Goal: Task Accomplishment & Management: Manage account settings

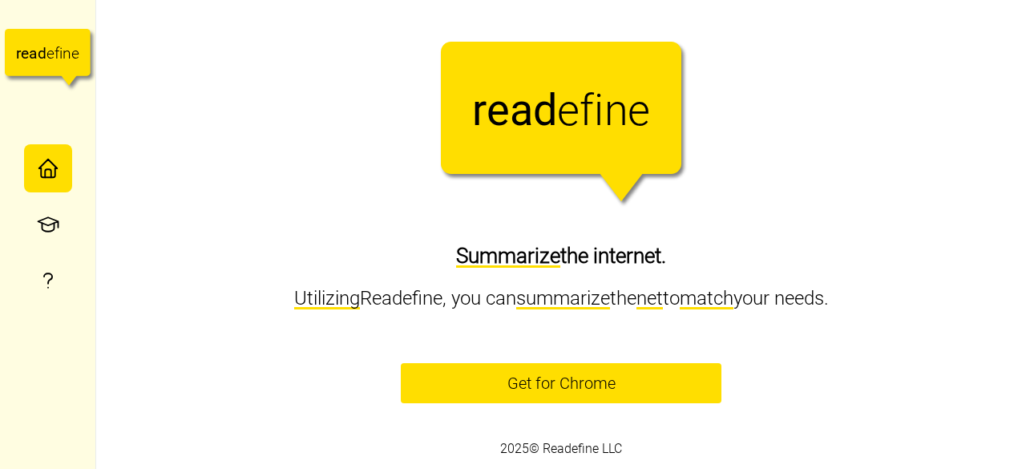
click at [558, 382] on span "Get for Chrome" at bounding box center [561, 383] width 108 height 38
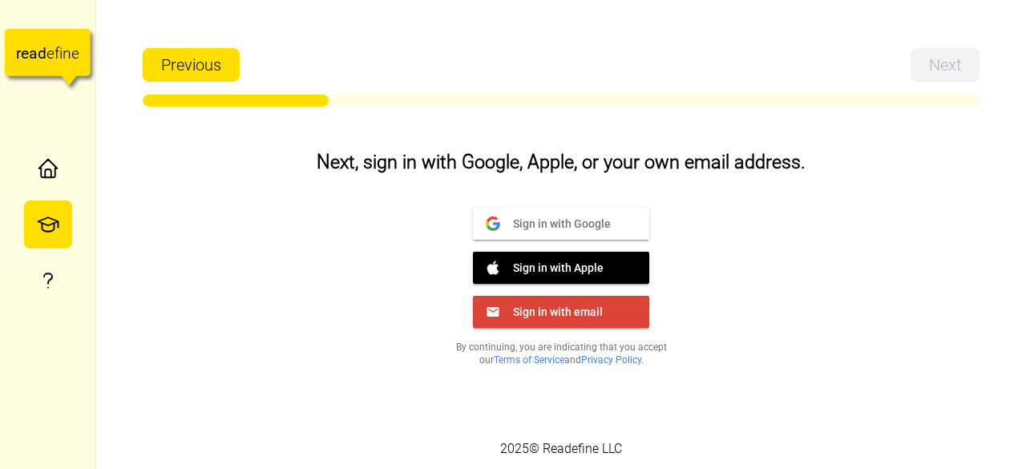
click at [596, 222] on span "Sign in with Google" at bounding box center [555, 223] width 111 height 14
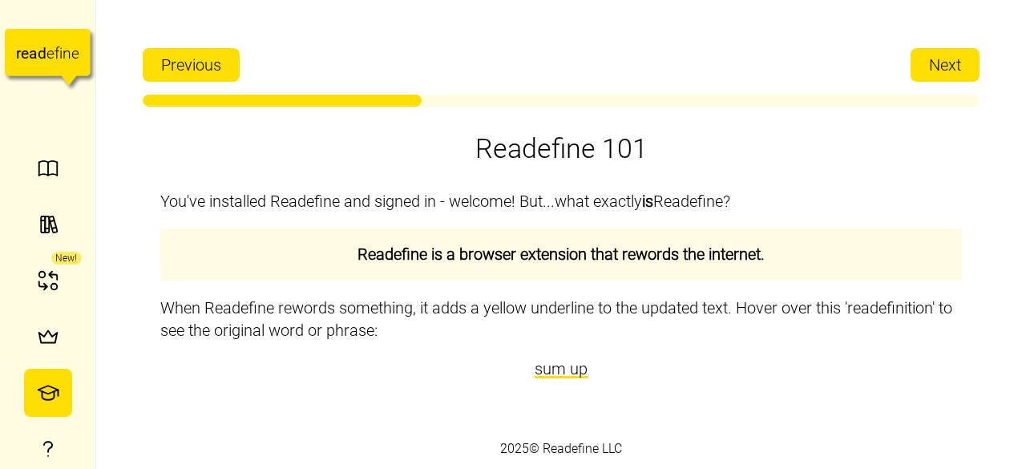
click at [935, 66] on span "Next" at bounding box center [945, 65] width 32 height 32
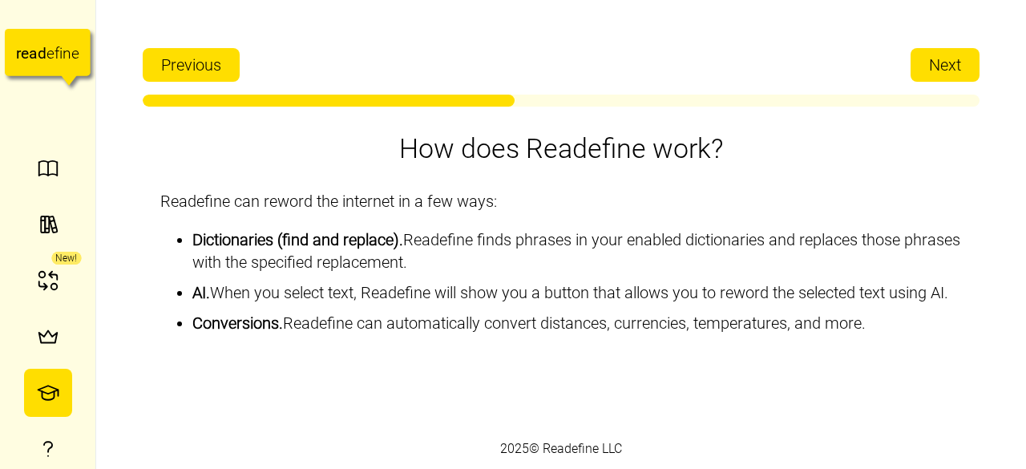
click at [933, 66] on span "Next" at bounding box center [945, 65] width 32 height 32
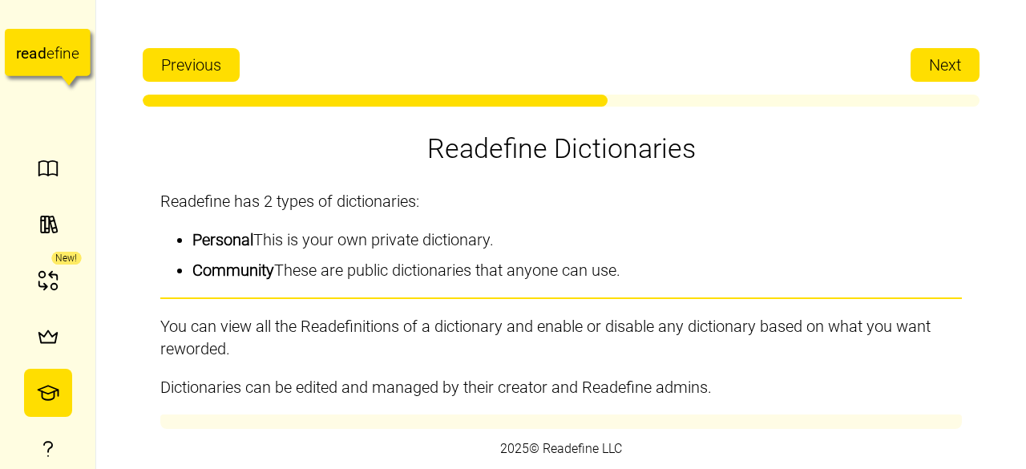
click at [933, 66] on span "Next" at bounding box center [945, 65] width 32 height 32
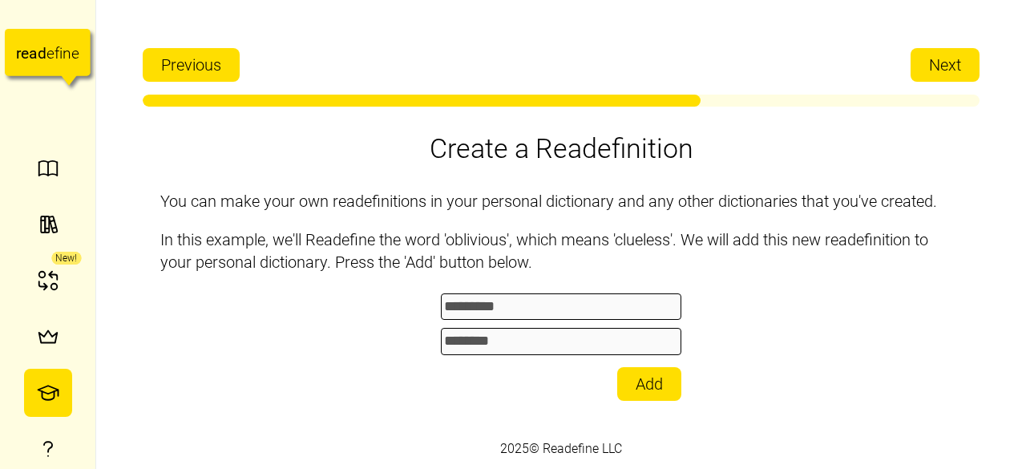
click at [659, 367] on button "Add" at bounding box center [649, 384] width 64 height 34
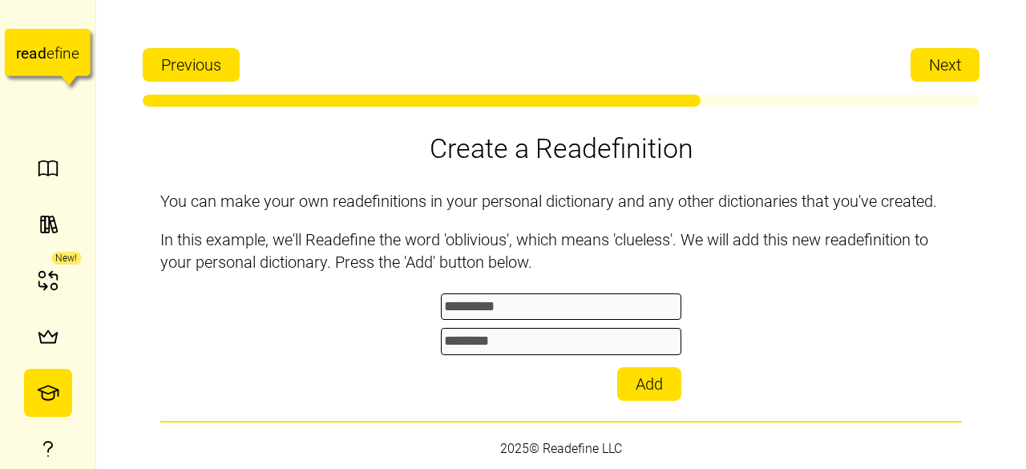
click at [518, 326] on div "********* ******** Add" at bounding box center [561, 344] width 240 height 111
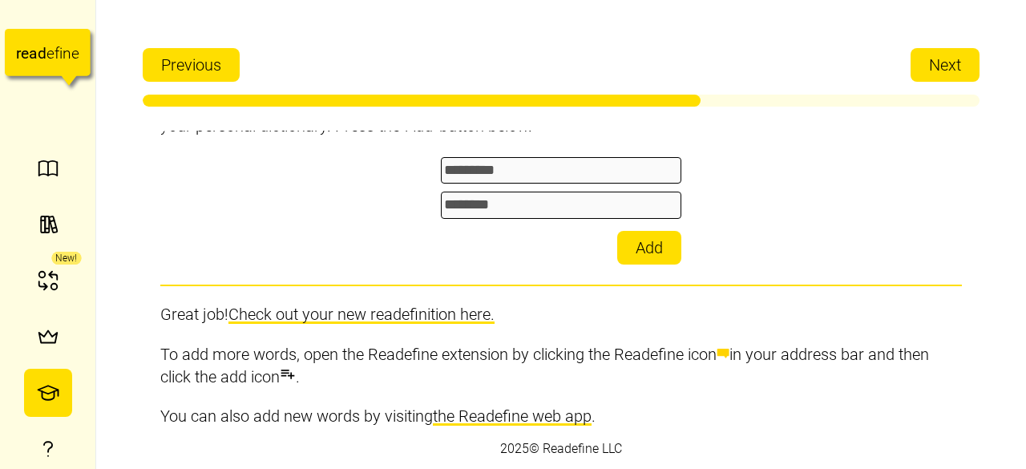
click at [431, 304] on link "Check out your new readefinition here." at bounding box center [361, 313] width 266 height 19
click at [958, 66] on span "Next" at bounding box center [945, 65] width 32 height 32
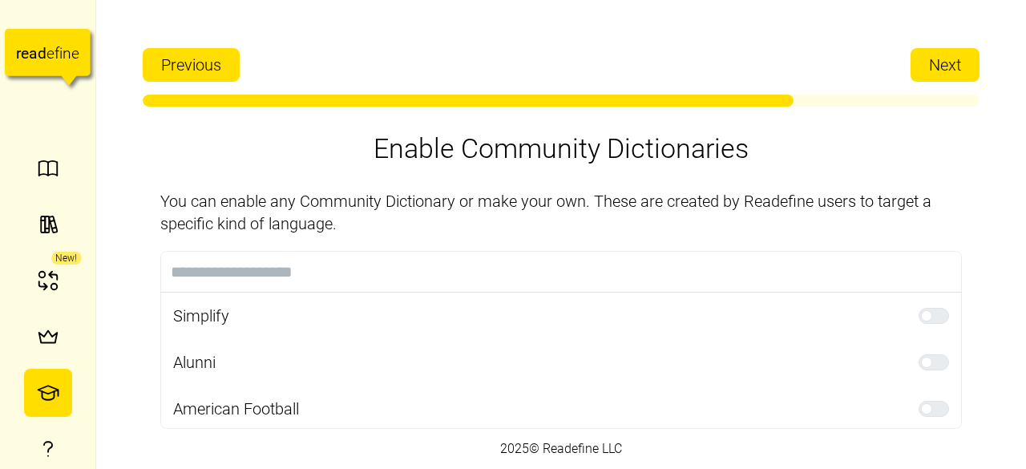
click at [963, 55] on button "Next" at bounding box center [944, 65] width 69 height 34
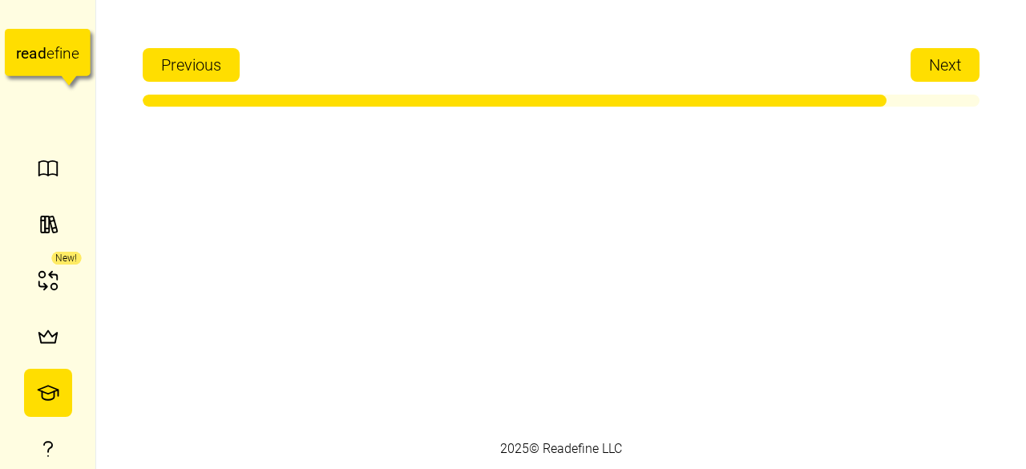
scroll to position [0, 0]
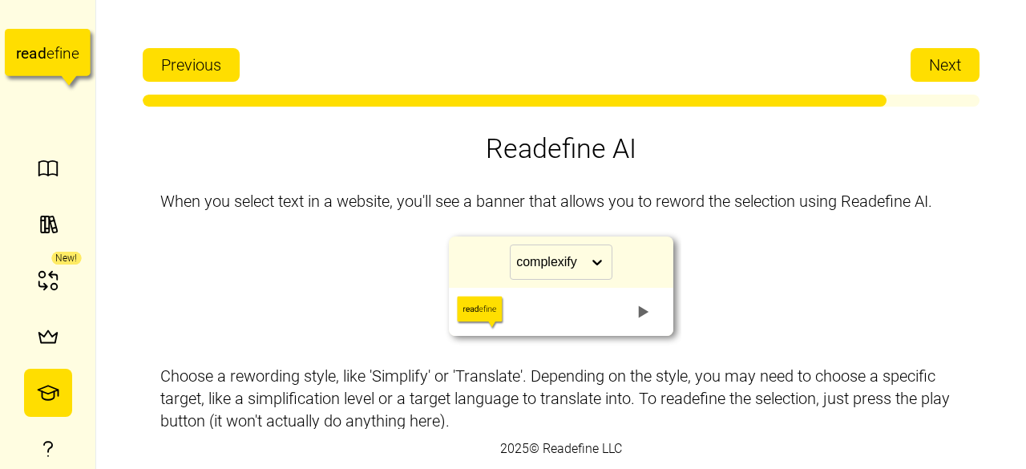
click at [961, 55] on button "Next" at bounding box center [944, 65] width 69 height 34
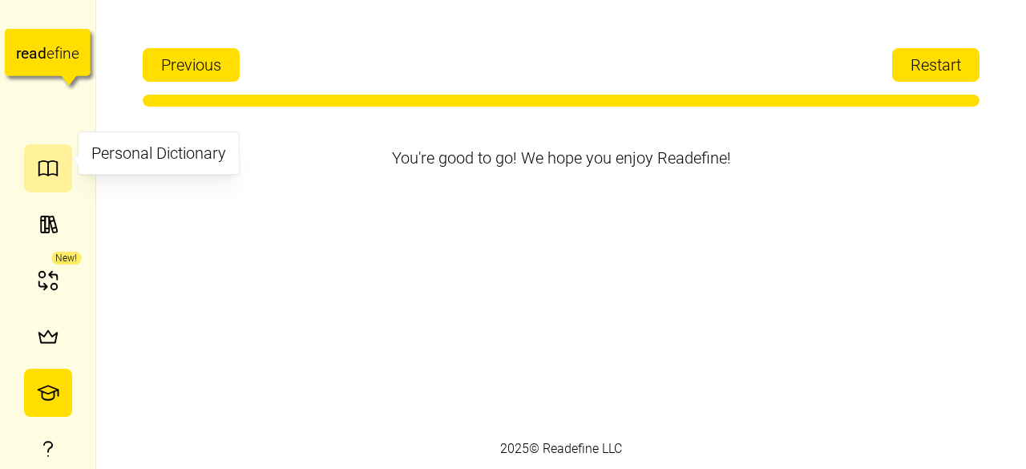
click at [38, 161] on icon "button" at bounding box center [47, 162] width 18 height 2
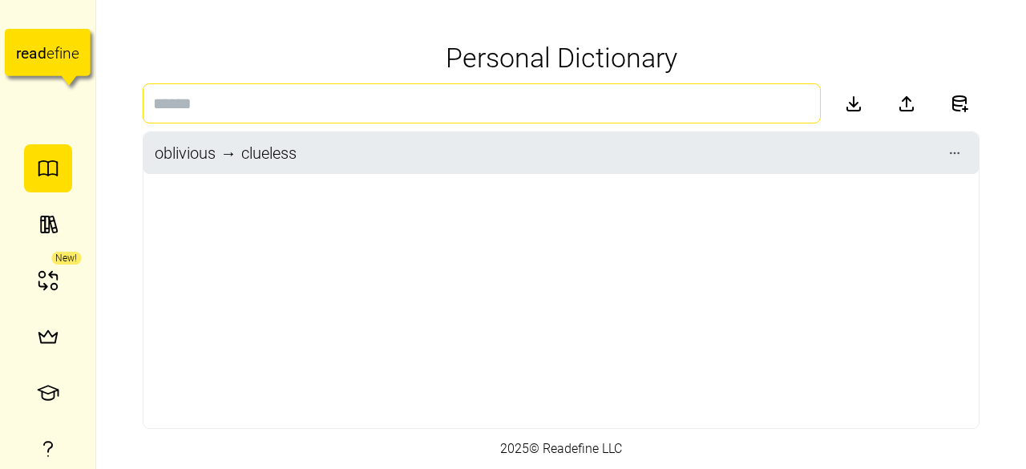
click at [255, 104] on input at bounding box center [482, 103] width 678 height 40
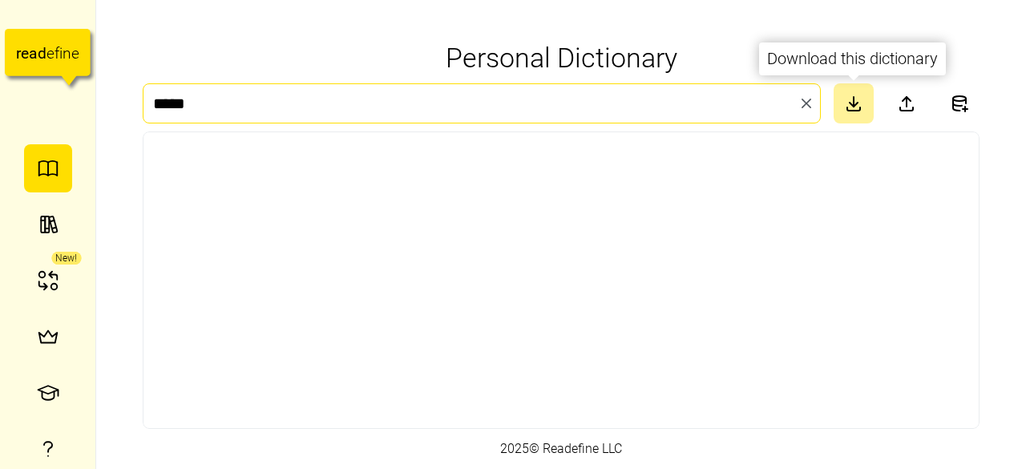
type input "*****"
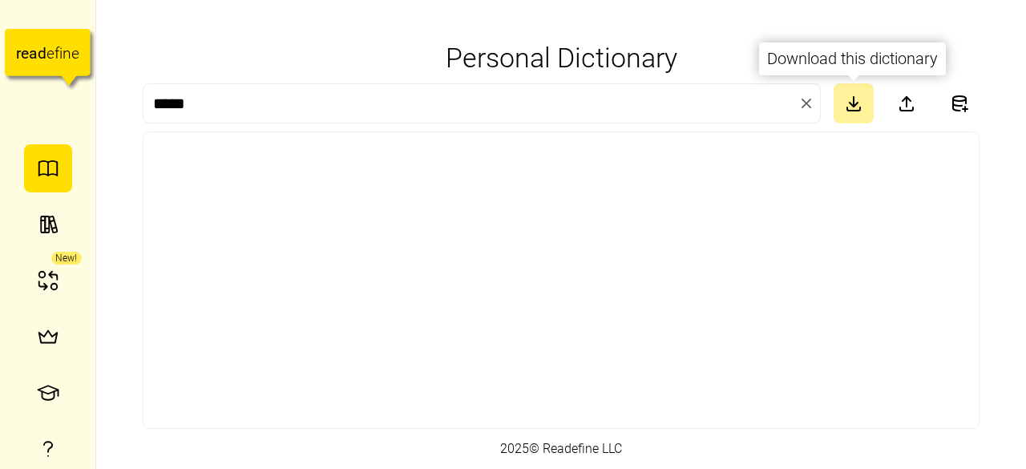
click at [863, 103] on link at bounding box center [853, 103] width 40 height 40
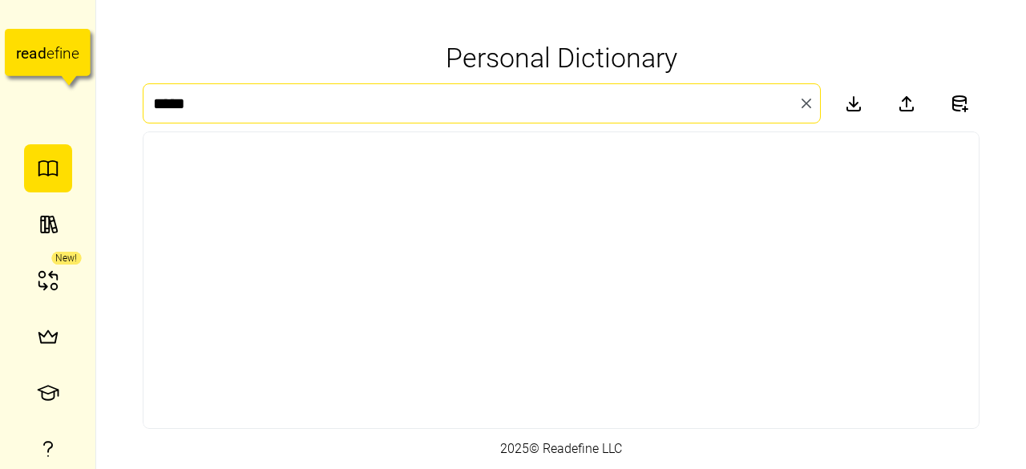
click at [565, 111] on input "*****" at bounding box center [482, 103] width 678 height 40
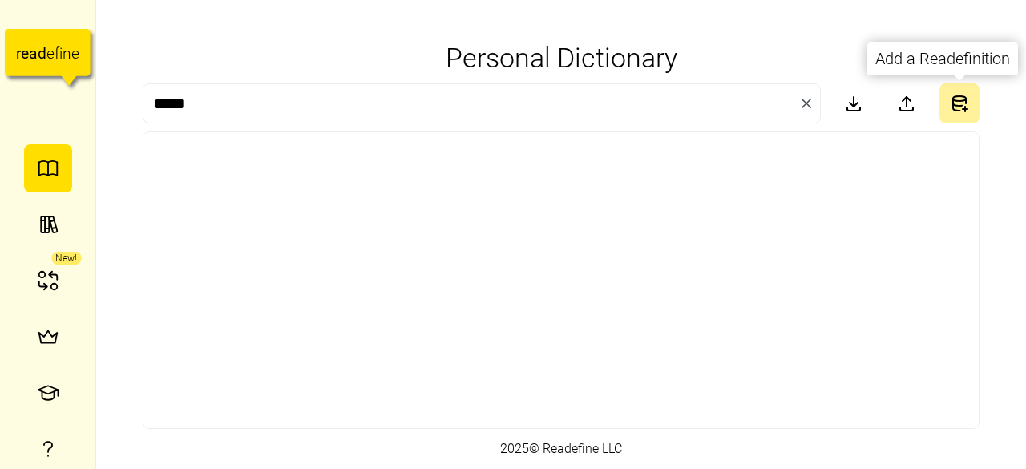
click at [946, 100] on button "button" at bounding box center [959, 103] width 40 height 40
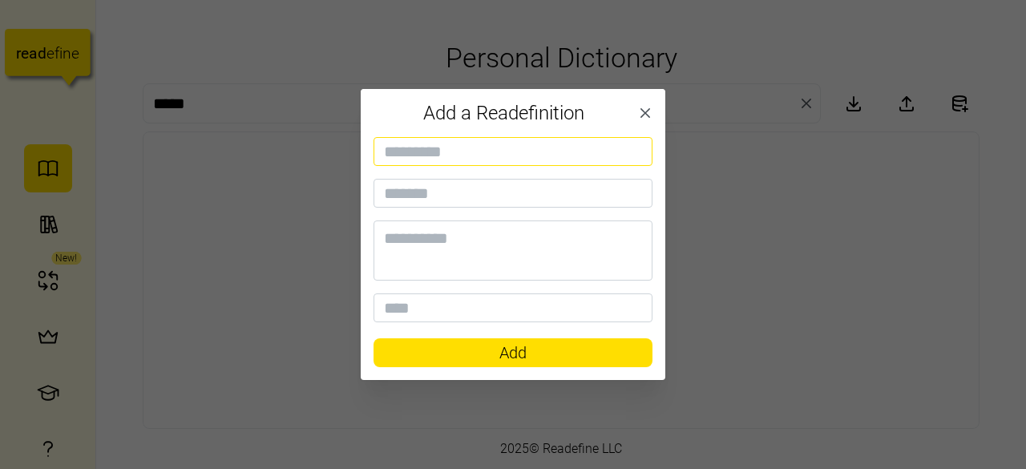
click at [469, 146] on input at bounding box center [512, 151] width 279 height 29
type input "*"
type input "*****"
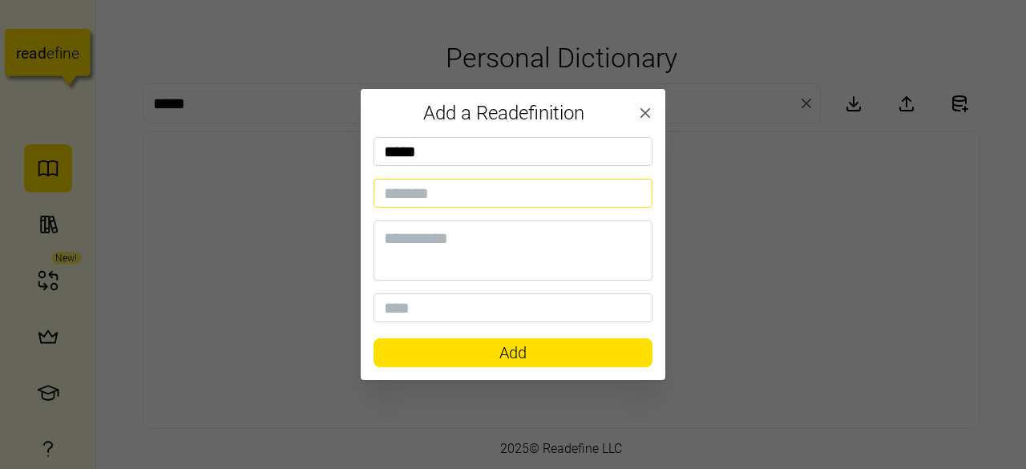
click at [453, 188] on input at bounding box center [512, 193] width 279 height 29
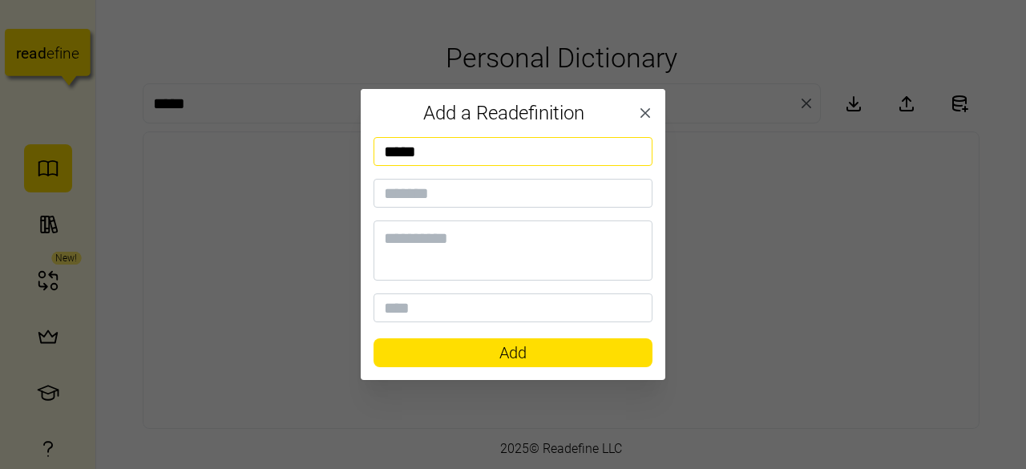
click at [450, 147] on input "*****" at bounding box center [512, 151] width 279 height 29
type input "****"
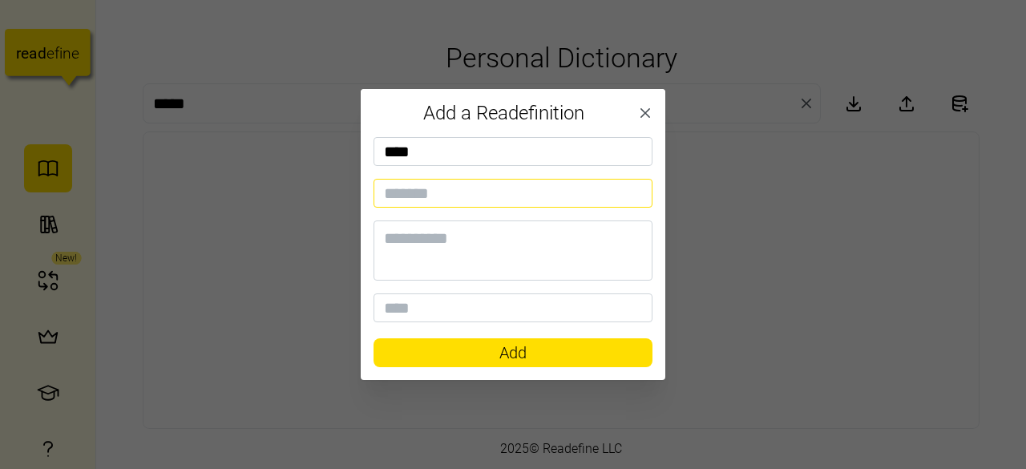
click at [428, 201] on input at bounding box center [512, 193] width 279 height 29
type input "******"
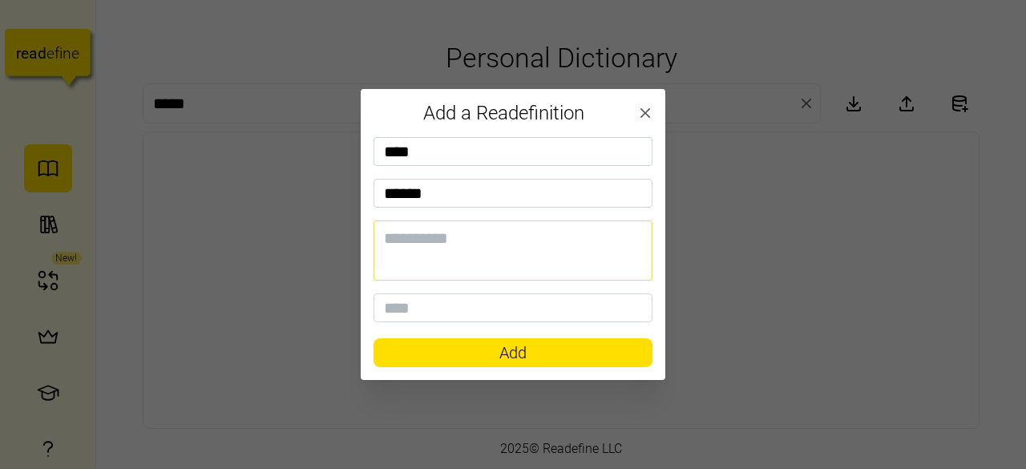
click at [426, 256] on textarea at bounding box center [512, 250] width 279 height 60
type textarea "*****"
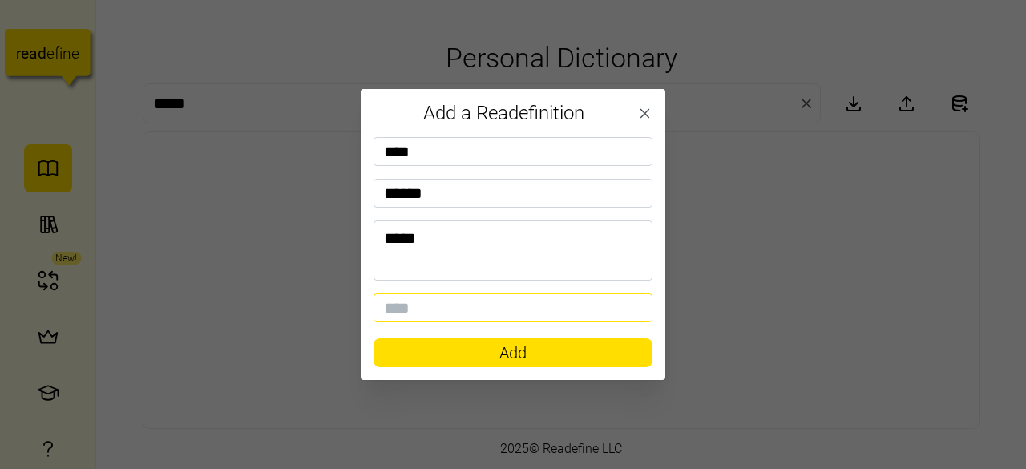
click at [409, 320] on input at bounding box center [512, 307] width 279 height 29
type input "**********"
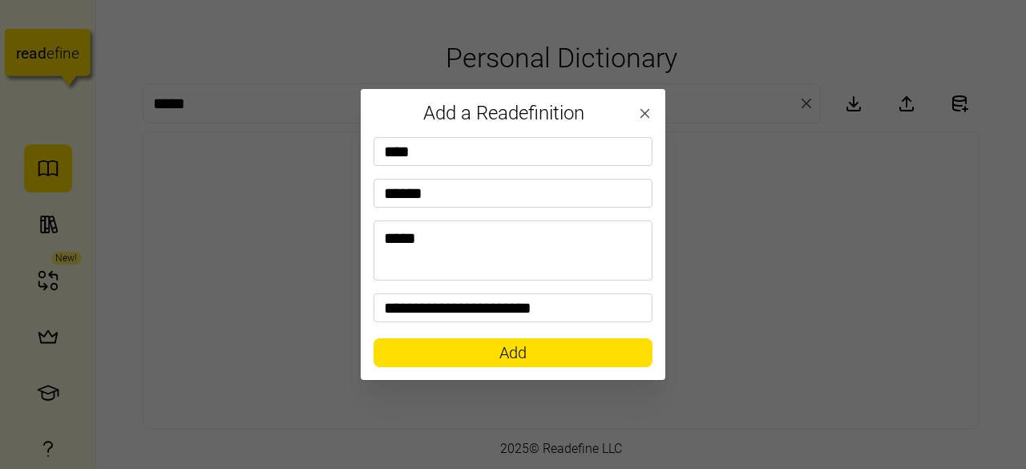
click at [437, 360] on span "Add" at bounding box center [513, 352] width 248 height 27
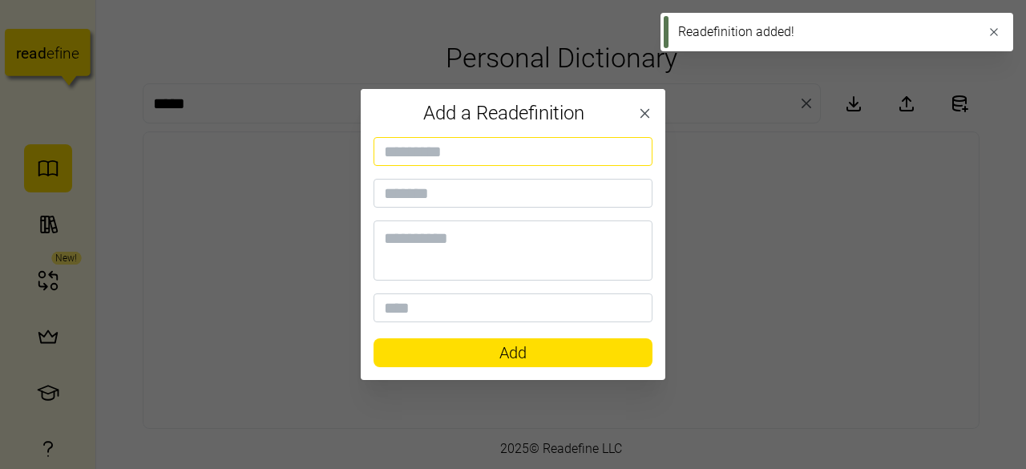
click at [473, 141] on input at bounding box center [512, 151] width 279 height 29
click at [639, 111] on icon "button" at bounding box center [645, 114] width 16 height 16
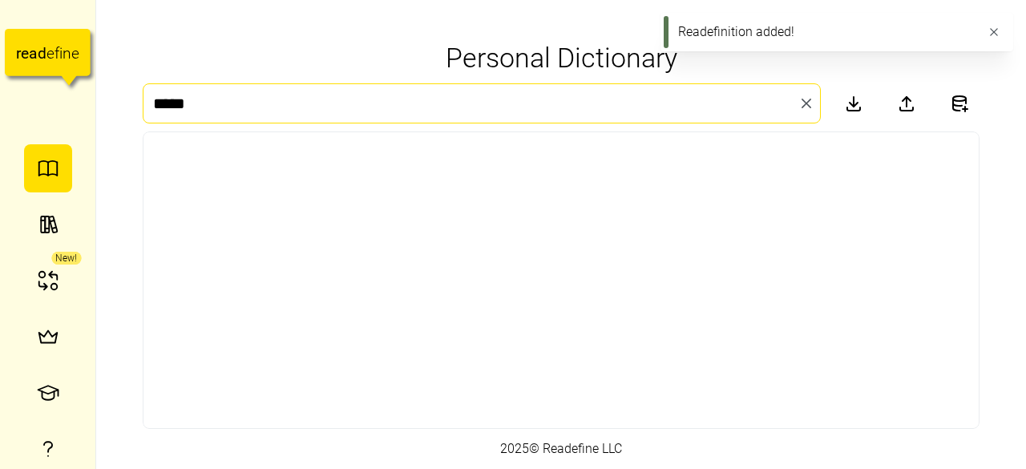
click at [643, 115] on input "*****" at bounding box center [482, 103] width 678 height 40
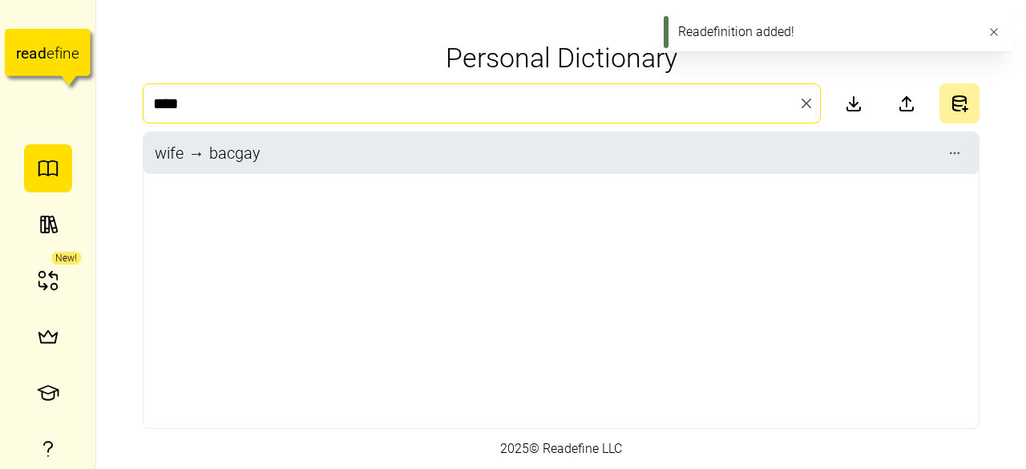
type input "****"
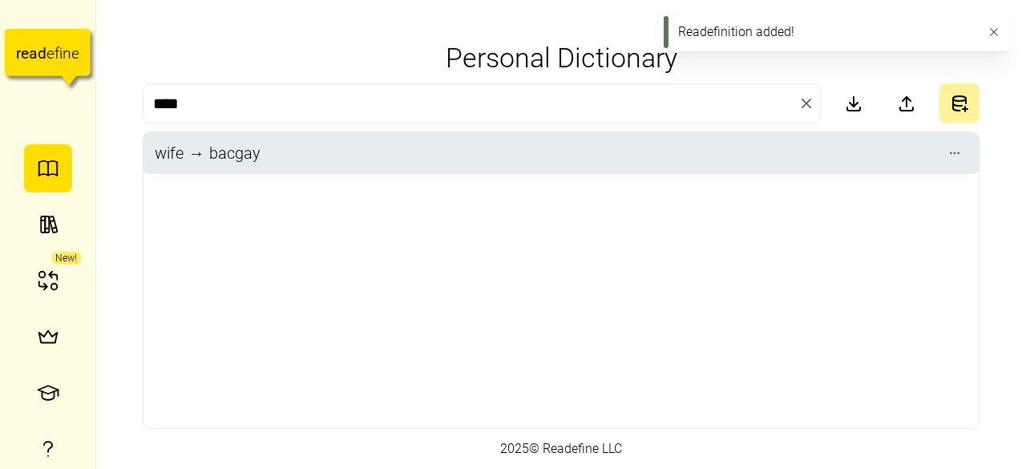
click at [965, 103] on icon "button" at bounding box center [965, 101] width 0 height 5
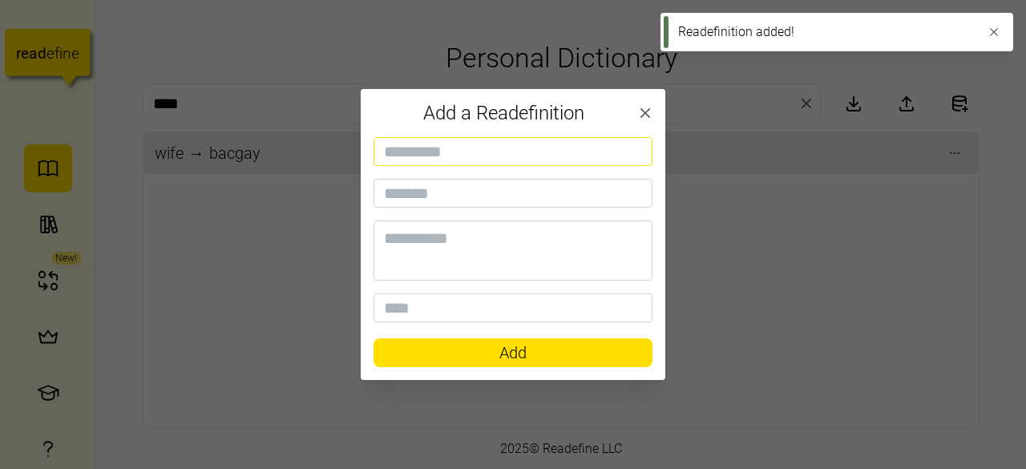
click at [452, 147] on input at bounding box center [512, 151] width 279 height 29
type input "*****"
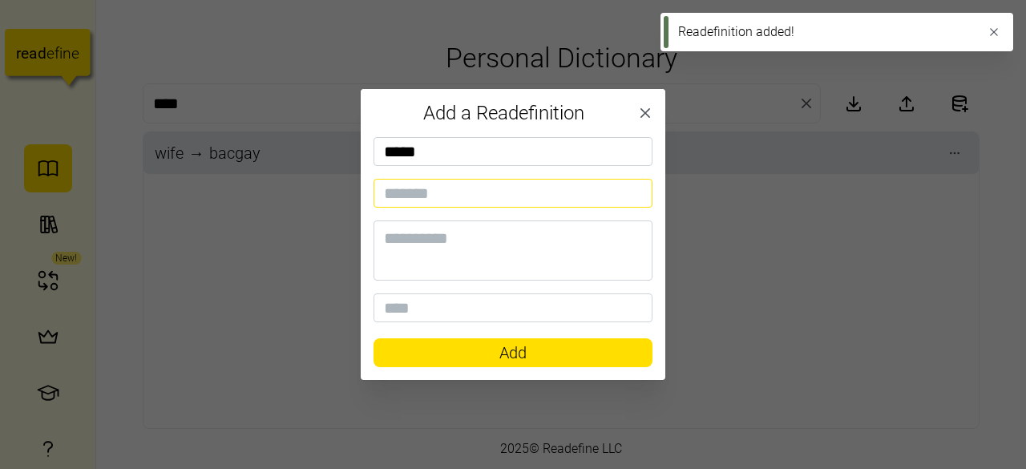
click at [426, 190] on input at bounding box center [512, 193] width 279 height 29
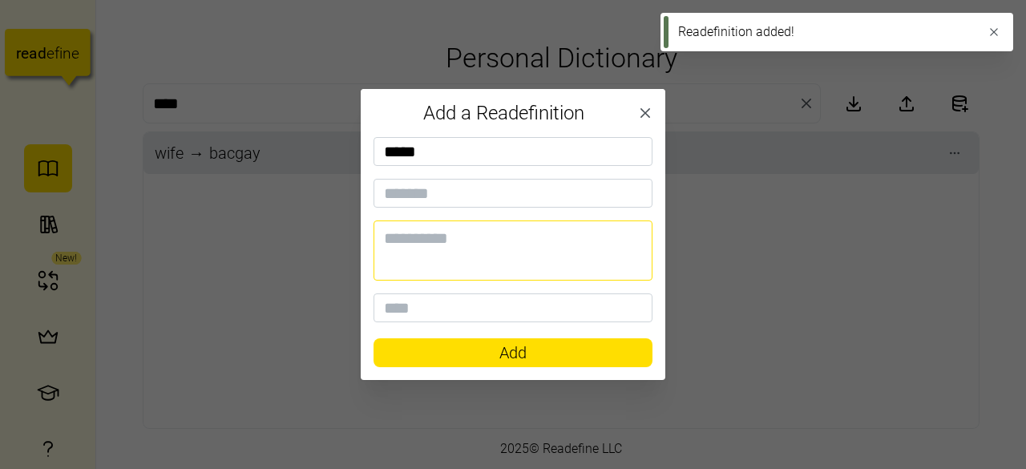
click at [429, 258] on textarea at bounding box center [512, 250] width 279 height 60
click at [436, 350] on span "Add" at bounding box center [513, 352] width 248 height 27
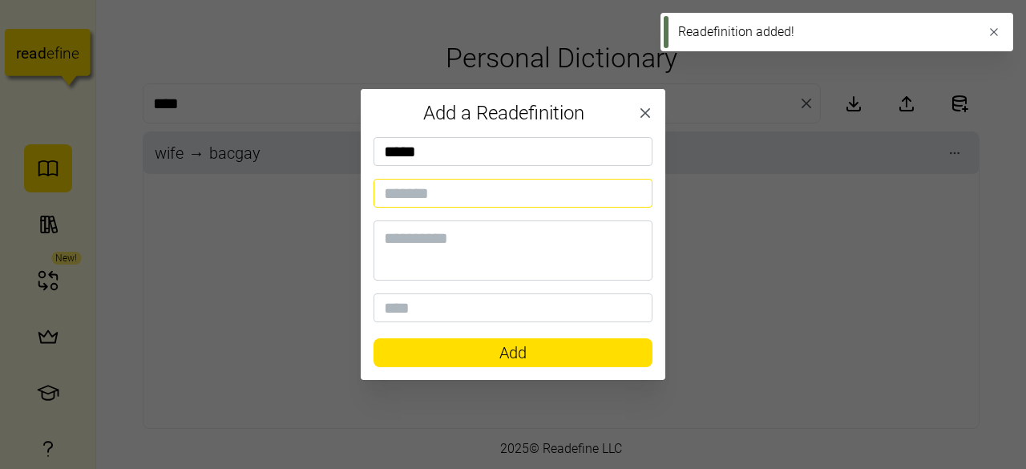
click at [441, 201] on input at bounding box center [512, 193] width 279 height 29
paste input "*"
type input "*"
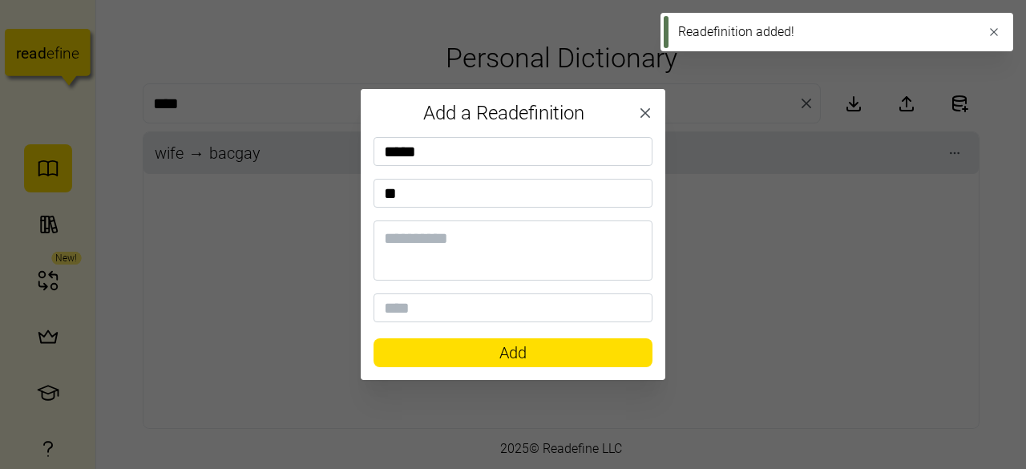
click at [445, 353] on span "Add" at bounding box center [513, 352] width 248 height 27
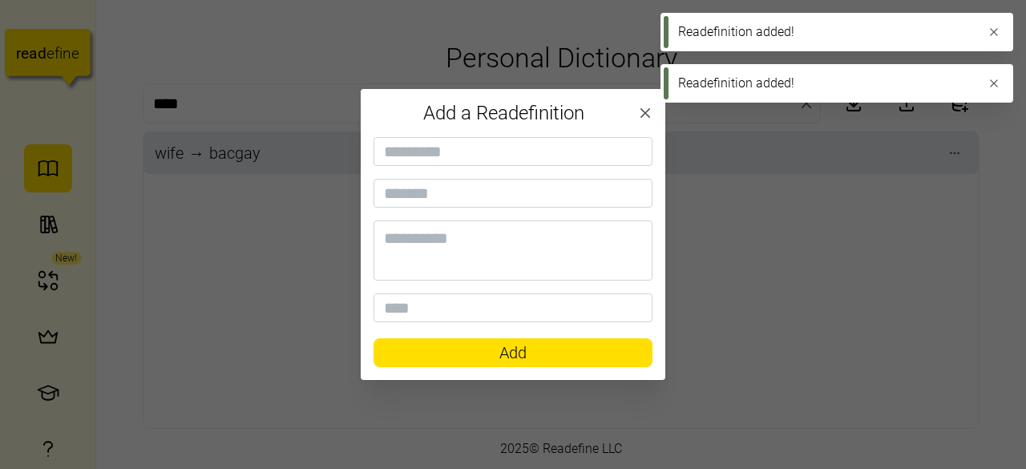
click at [647, 111] on icon "button" at bounding box center [645, 113] width 10 height 10
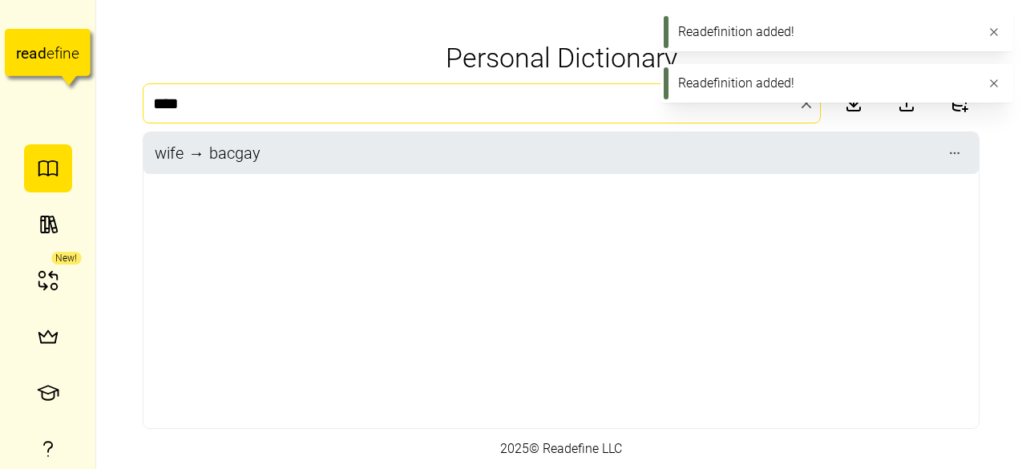
click at [340, 108] on input "****" at bounding box center [482, 103] width 678 height 40
type input "*****"
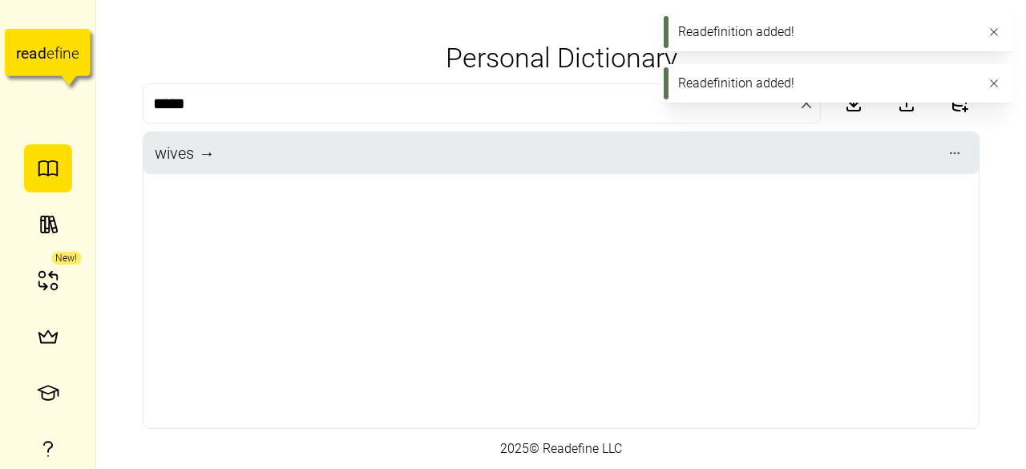
click at [199, 151] on span "→" at bounding box center [206, 153] width 21 height 24
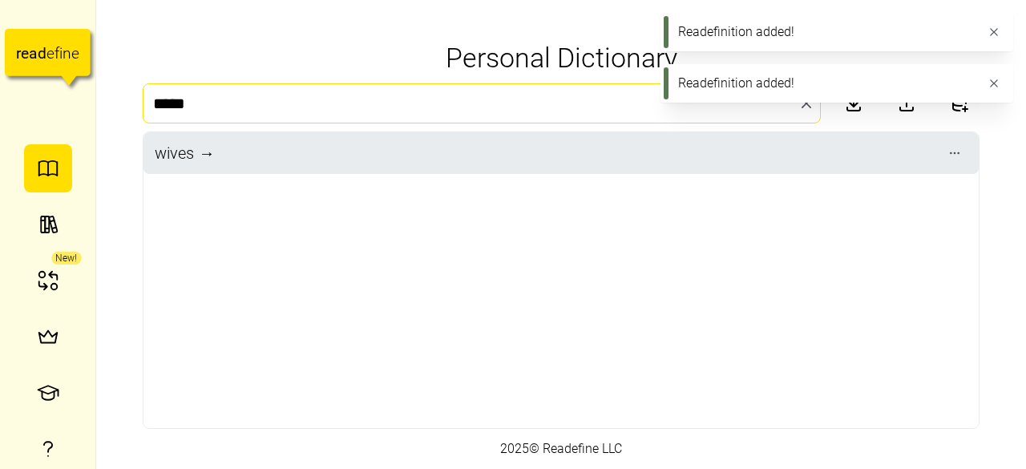
click at [697, 123] on input "*****" at bounding box center [482, 103] width 678 height 40
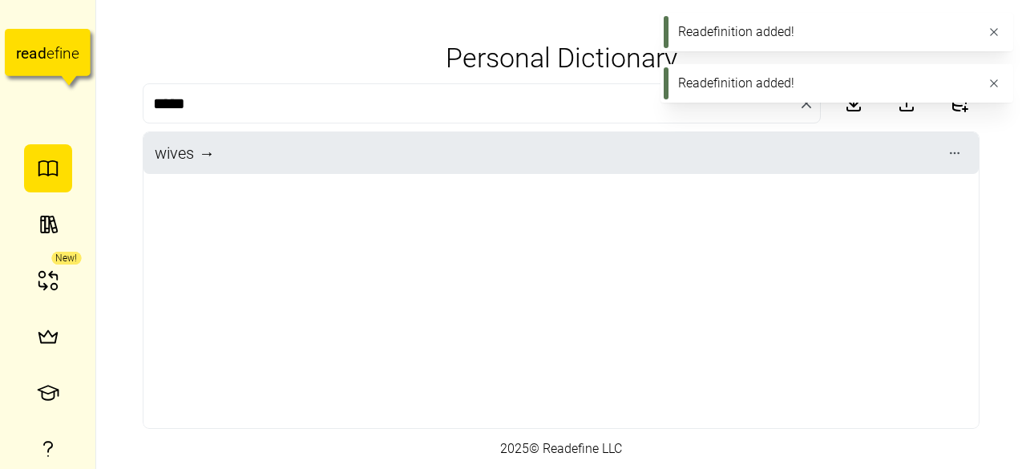
click at [965, 159] on div "wives → ‎" at bounding box center [560, 153] width 835 height 42
click at [963, 159] on span "button" at bounding box center [954, 153] width 22 height 22
click at [897, 187] on button "Edit" at bounding box center [941, 192] width 152 height 35
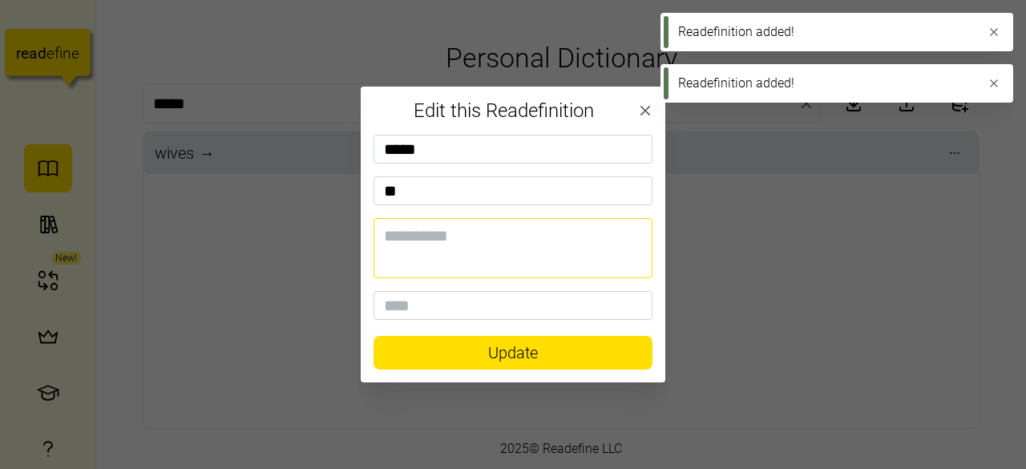
click at [437, 235] on textarea at bounding box center [512, 248] width 279 height 60
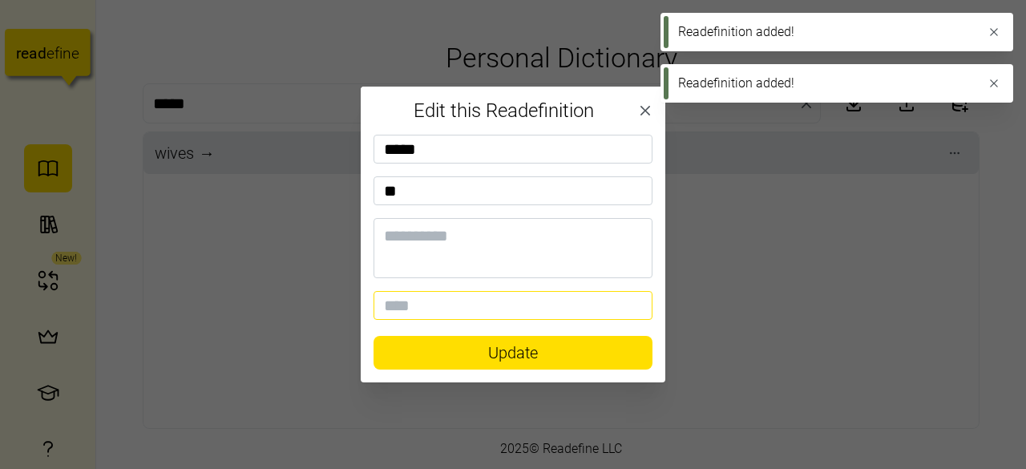
click at [417, 305] on input at bounding box center [512, 305] width 279 height 29
click at [296, 90] on div at bounding box center [513, 234] width 1026 height 469
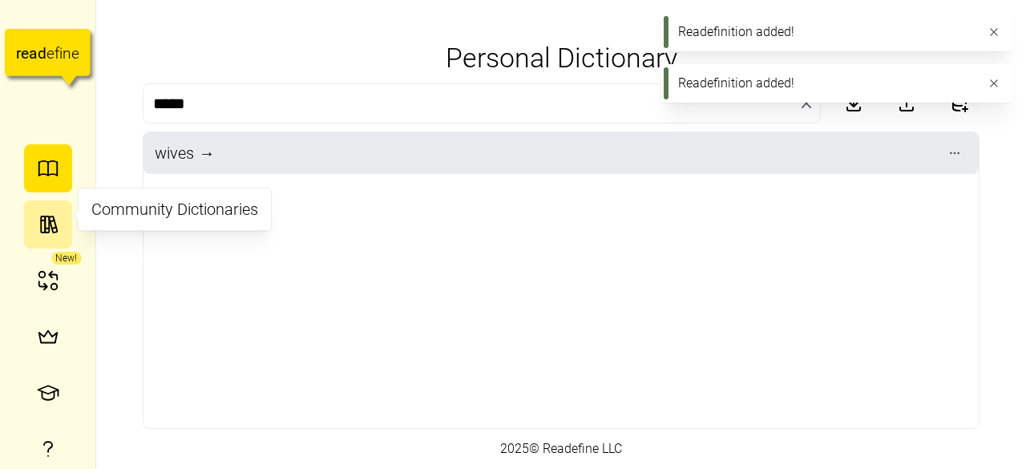
click at [28, 220] on button "button" at bounding box center [48, 224] width 48 height 48
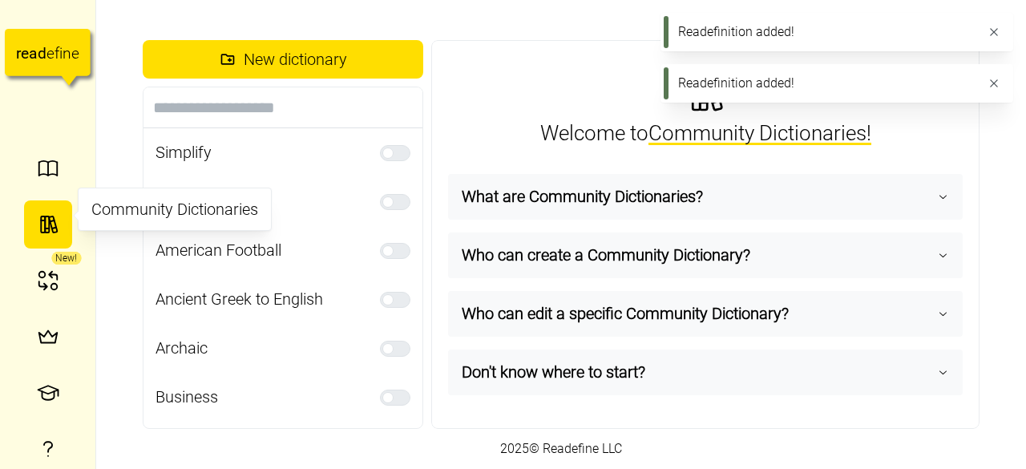
click at [29, 252] on div "New!" at bounding box center [48, 280] width 48 height 56
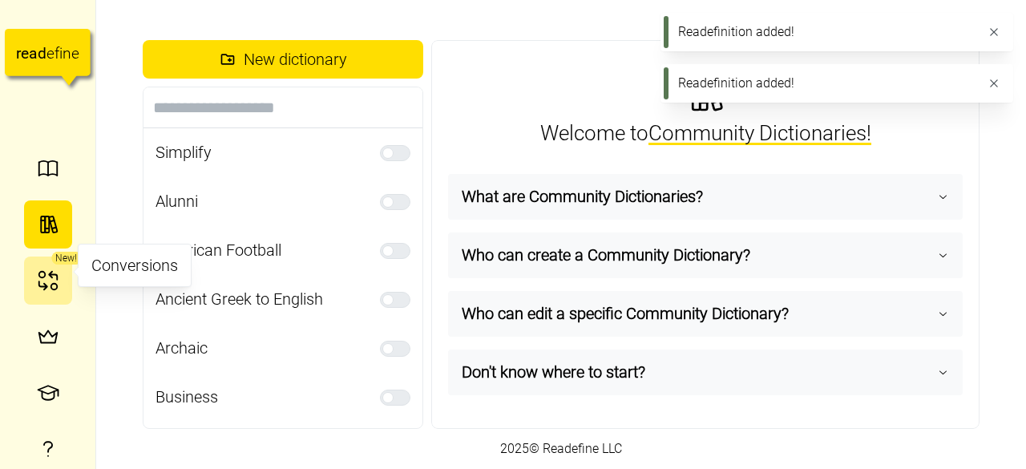
click at [42, 268] on icon "button" at bounding box center [48, 280] width 24 height 24
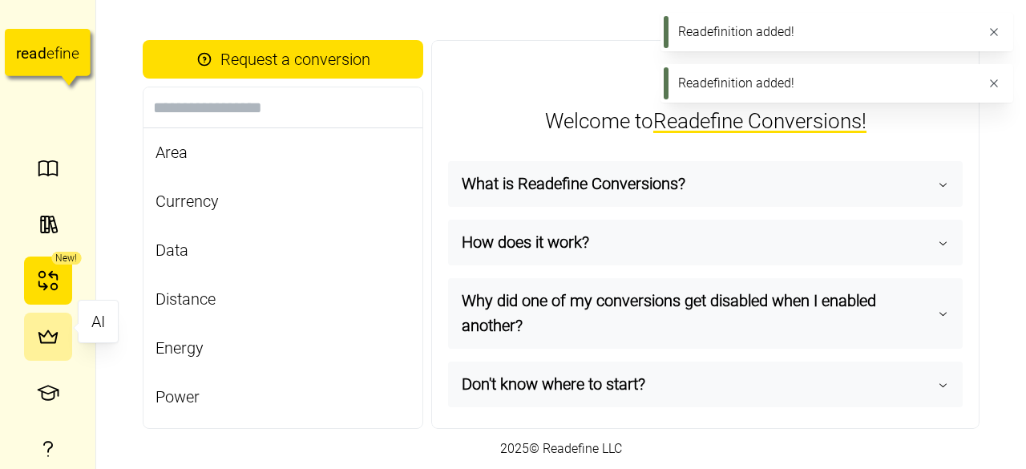
click at [36, 324] on icon "button" at bounding box center [48, 336] width 24 height 24
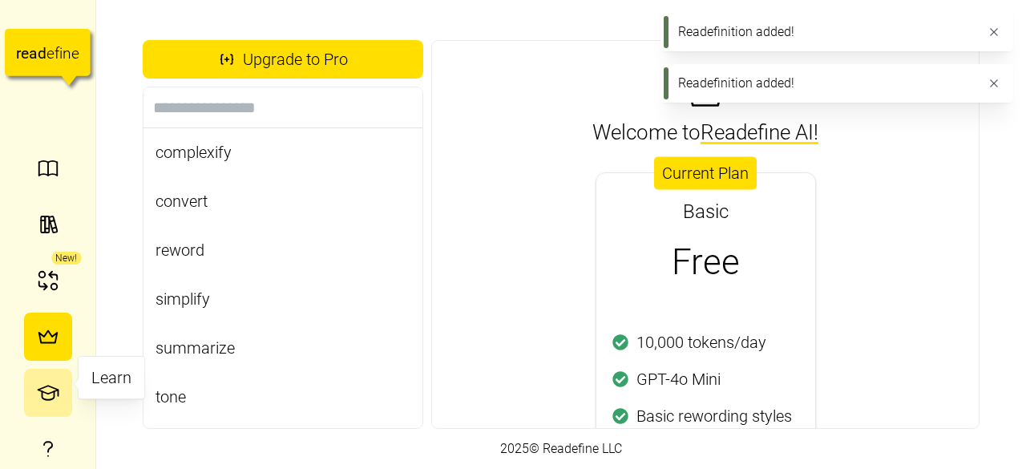
click at [46, 381] on icon "button" at bounding box center [48, 393] width 24 height 24
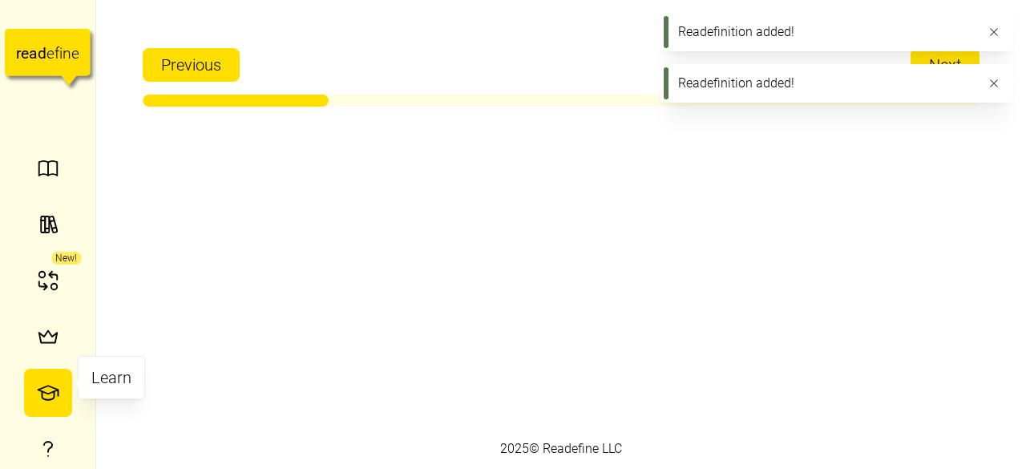
scroll to position [43, 0]
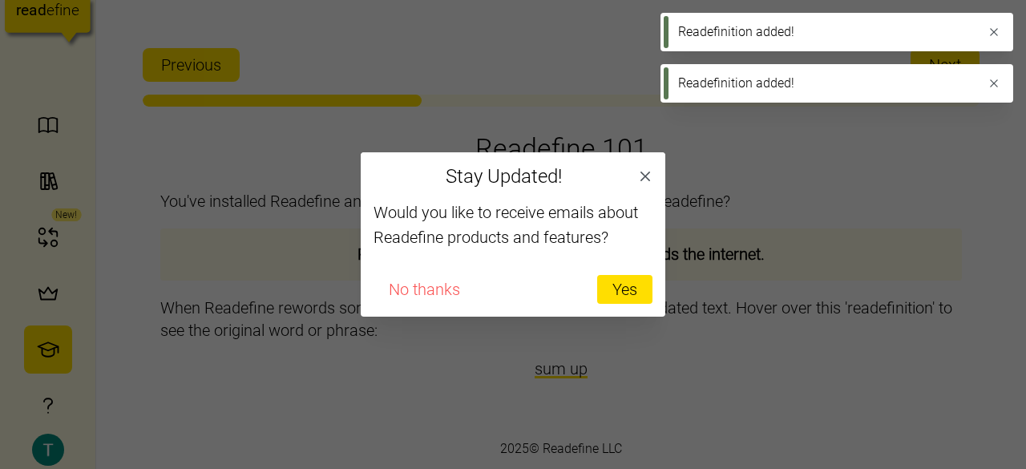
click at [649, 171] on icon "button" at bounding box center [645, 176] width 16 height 16
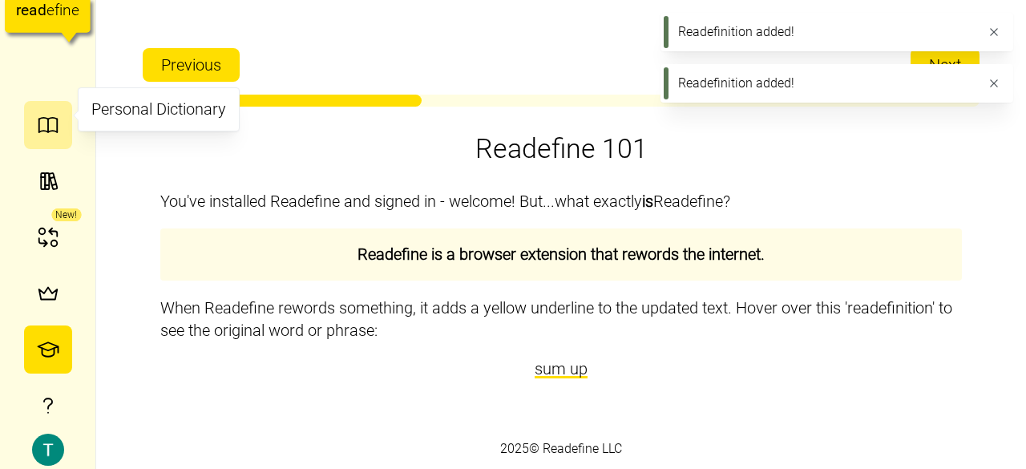
click at [38, 118] on icon "button" at bounding box center [47, 119] width 18 height 2
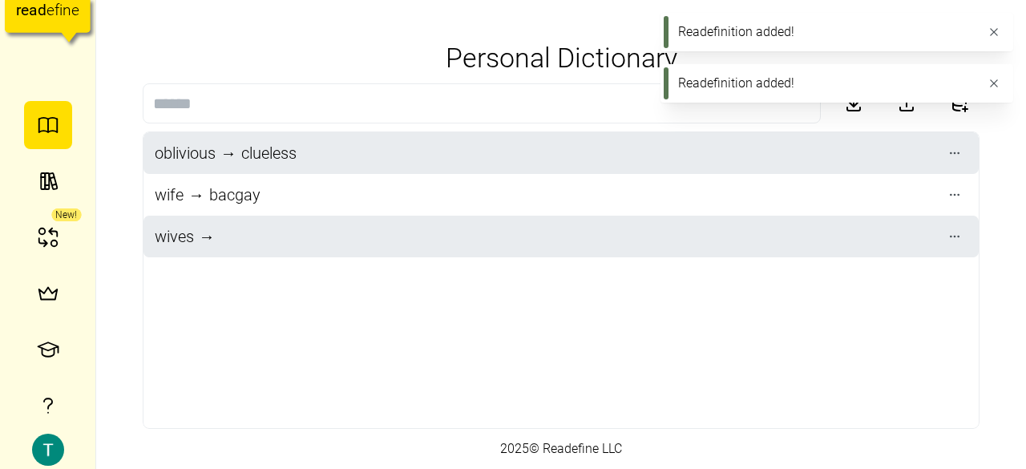
click at [998, 37] on icon "button" at bounding box center [993, 32] width 13 height 13
click at [998, 46] on div "Readefinition added!" at bounding box center [836, 32] width 353 height 38
click at [997, 39] on button "button" at bounding box center [993, 32] width 22 height 22
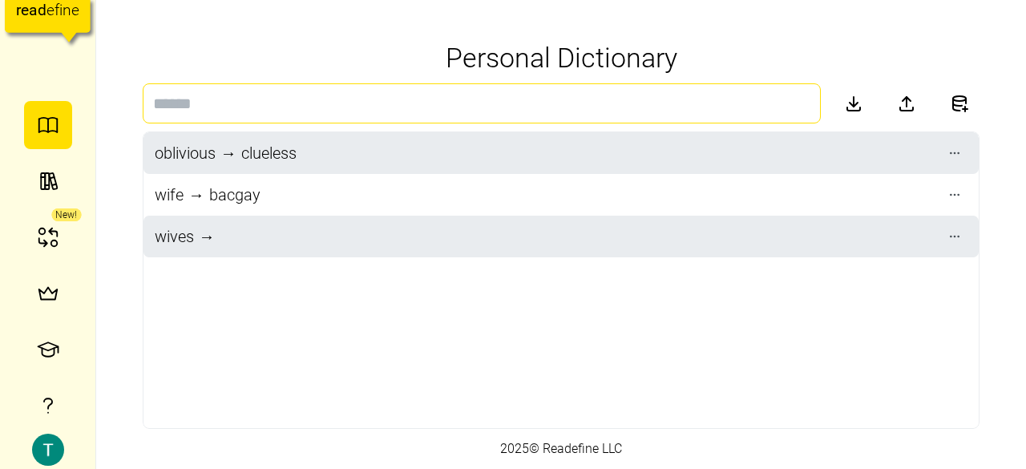
click at [246, 106] on input at bounding box center [482, 103] width 678 height 40
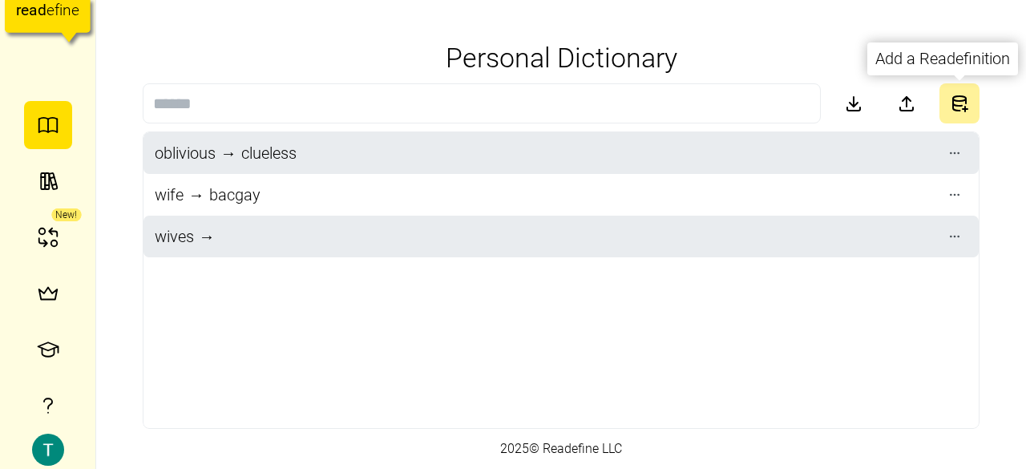
click at [973, 98] on button "button" at bounding box center [959, 103] width 40 height 40
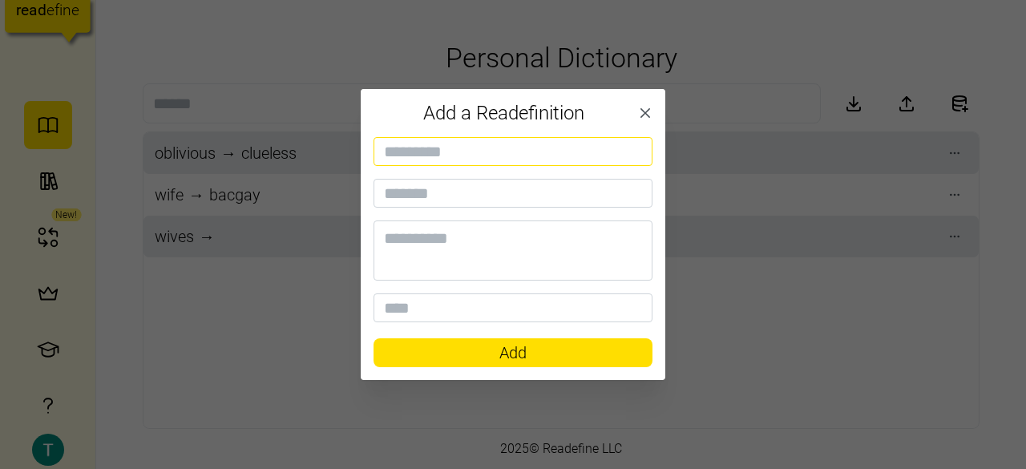
click at [522, 159] on input at bounding box center [512, 151] width 279 height 29
type input "********"
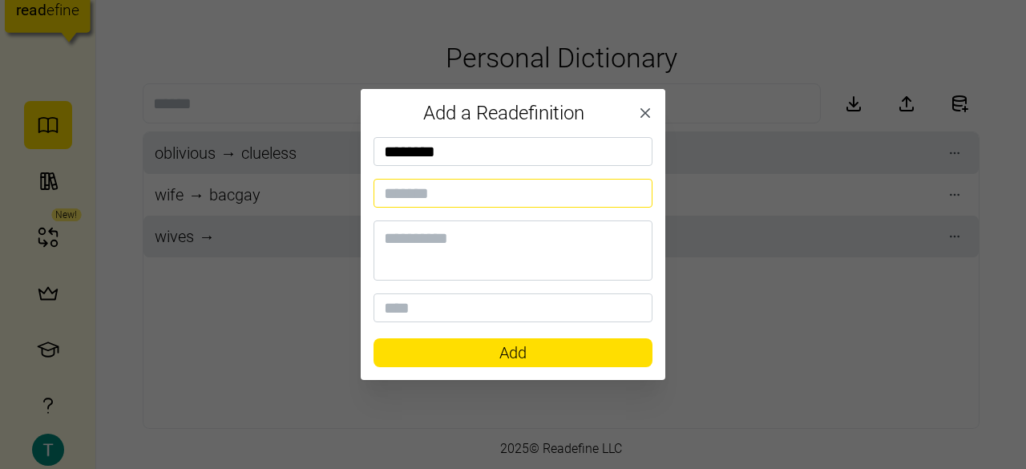
click at [472, 198] on input at bounding box center [512, 193] width 279 height 29
paste input "*"
type input "*"
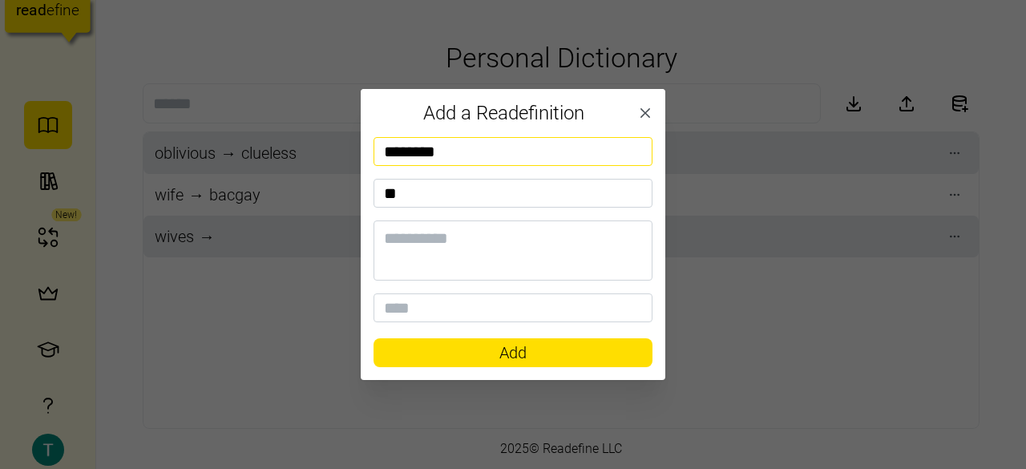
click at [431, 157] on input "********" at bounding box center [512, 151] width 279 height 29
type input "********"
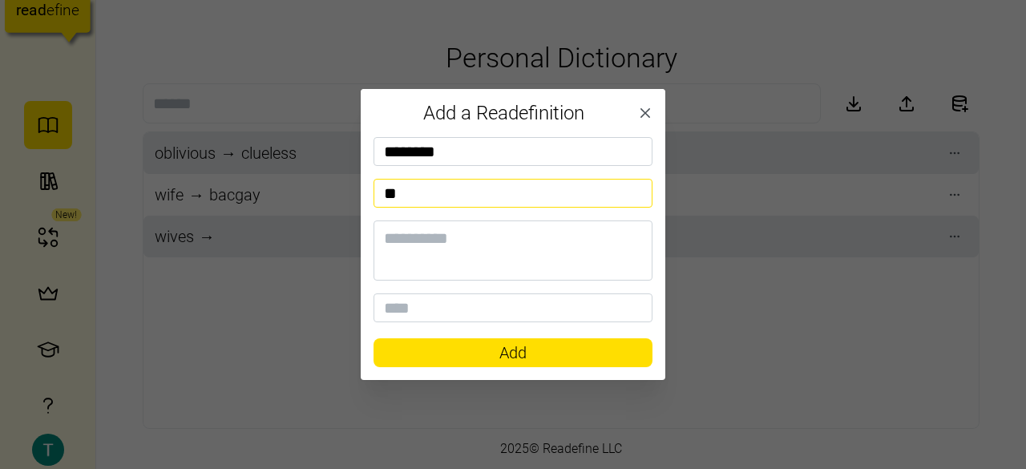
click at [424, 202] on input "*" at bounding box center [512, 193] width 279 height 29
paste input "*"
type input "**"
click at [461, 352] on span "Add" at bounding box center [513, 352] width 248 height 27
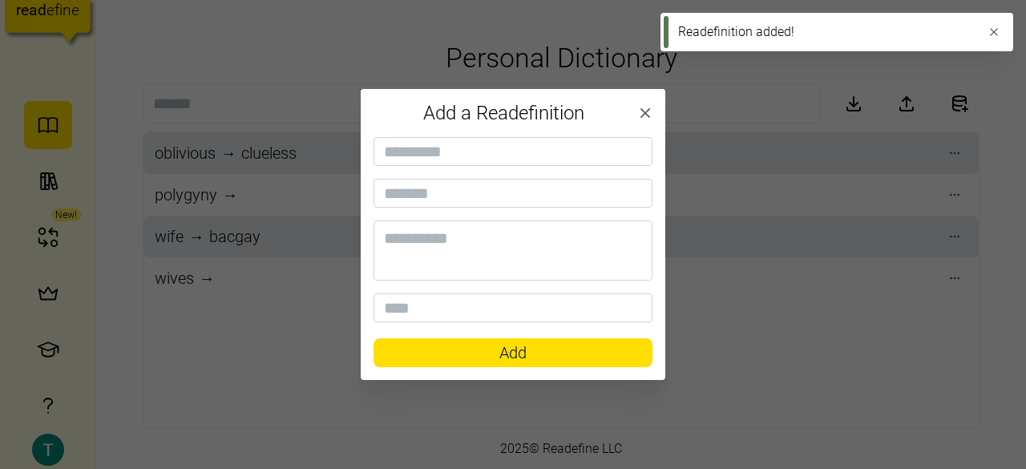
click at [320, 330] on div at bounding box center [513, 234] width 1026 height 469
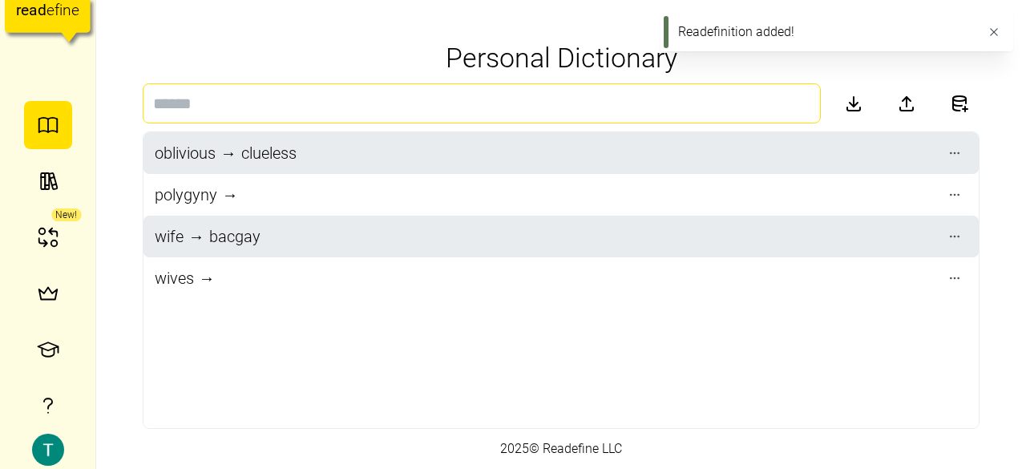
click at [762, 111] on input at bounding box center [482, 103] width 678 height 40
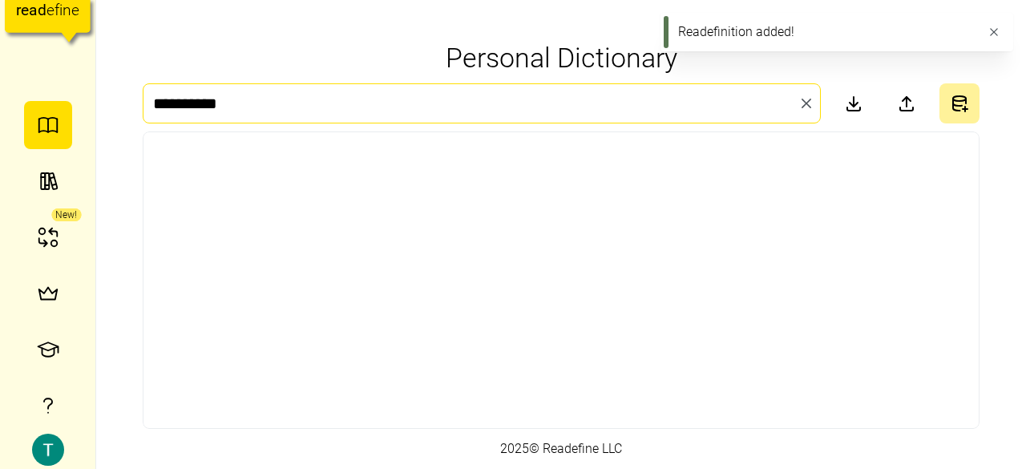
type input "*********"
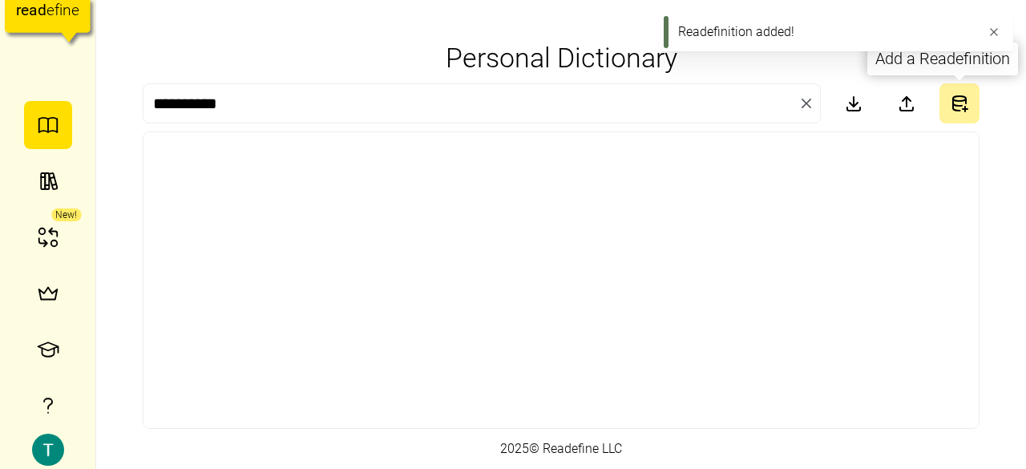
click at [954, 105] on icon "button" at bounding box center [957, 102] width 9 height 7
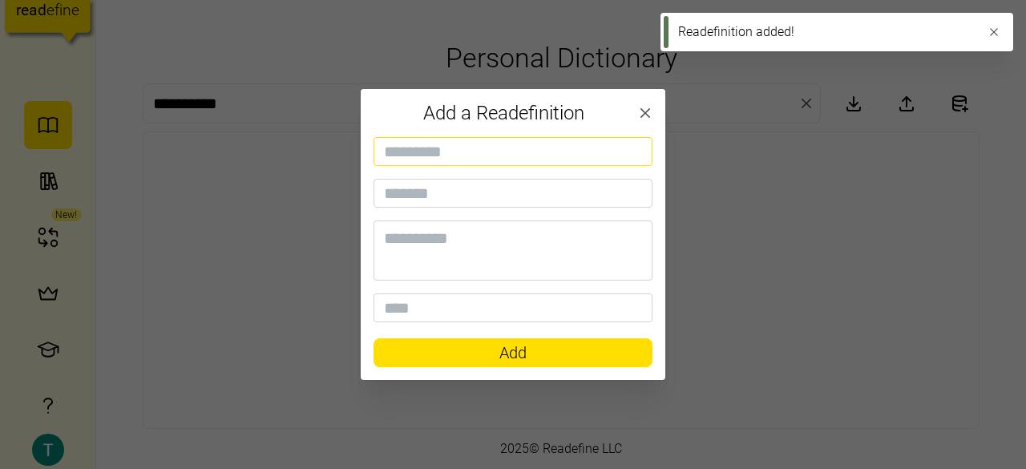
click at [566, 163] on input at bounding box center [512, 151] width 279 height 29
type input "**********"
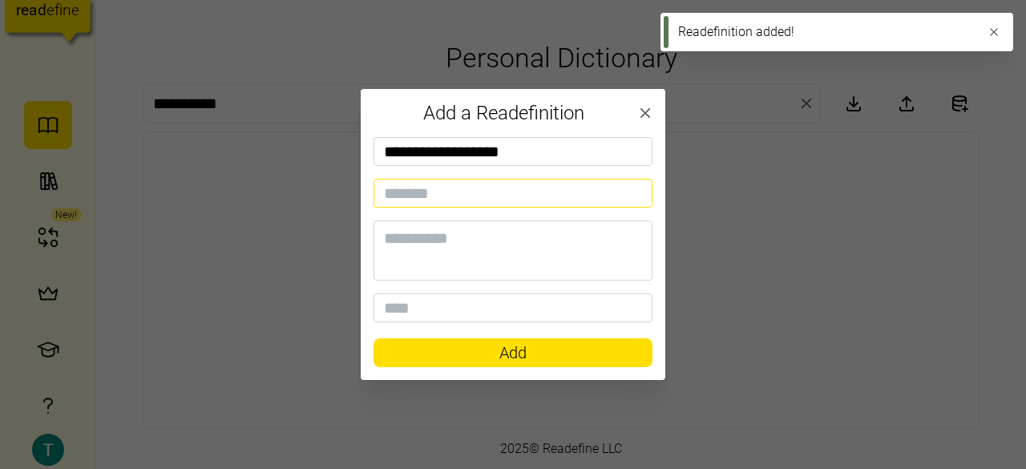
click at [519, 180] on input at bounding box center [512, 193] width 279 height 29
paste input "*"
type input "*"
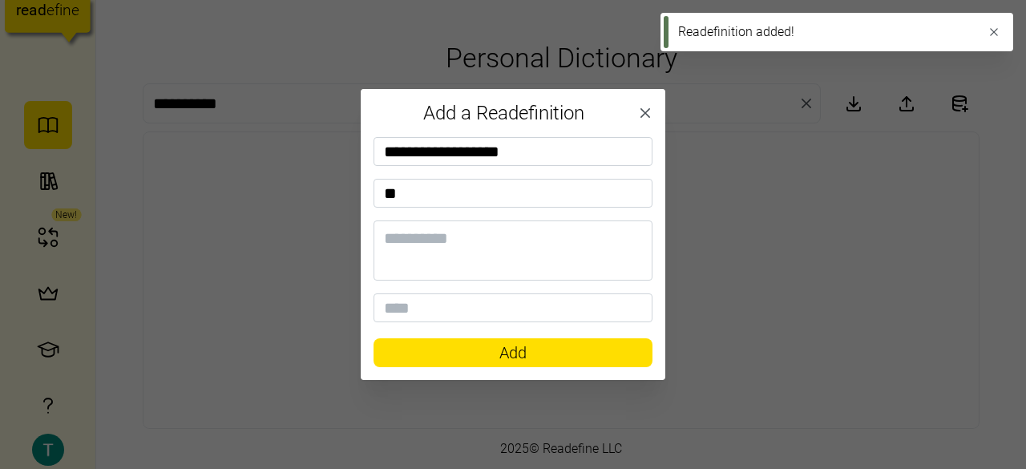
click at [511, 350] on span "Add" at bounding box center [512, 352] width 27 height 27
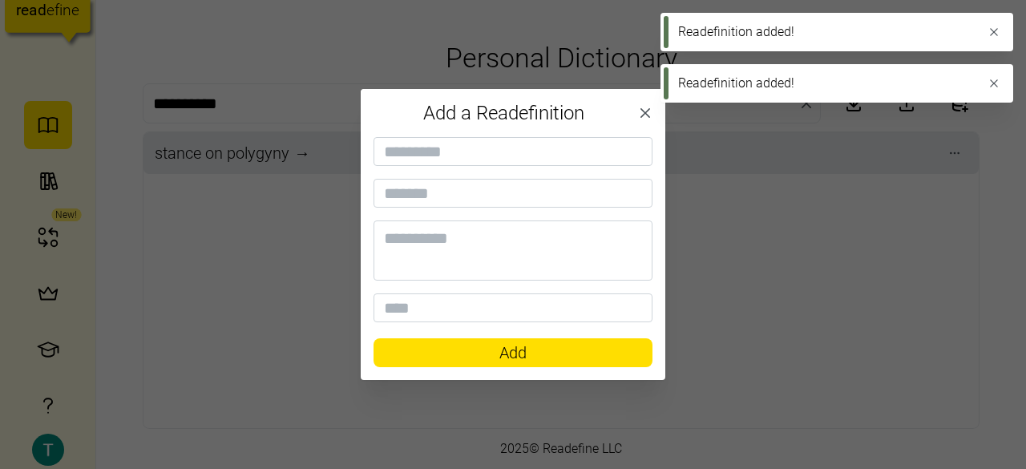
click at [641, 109] on icon "button" at bounding box center [645, 113] width 10 height 10
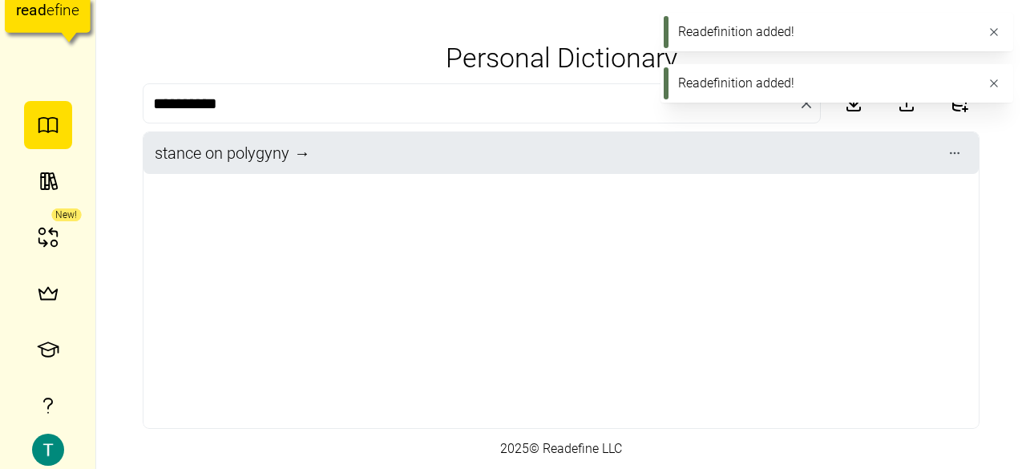
click at [990, 87] on icon "button" at bounding box center [992, 82] width 7 height 7
click at [989, 41] on button "button" at bounding box center [993, 32] width 22 height 22
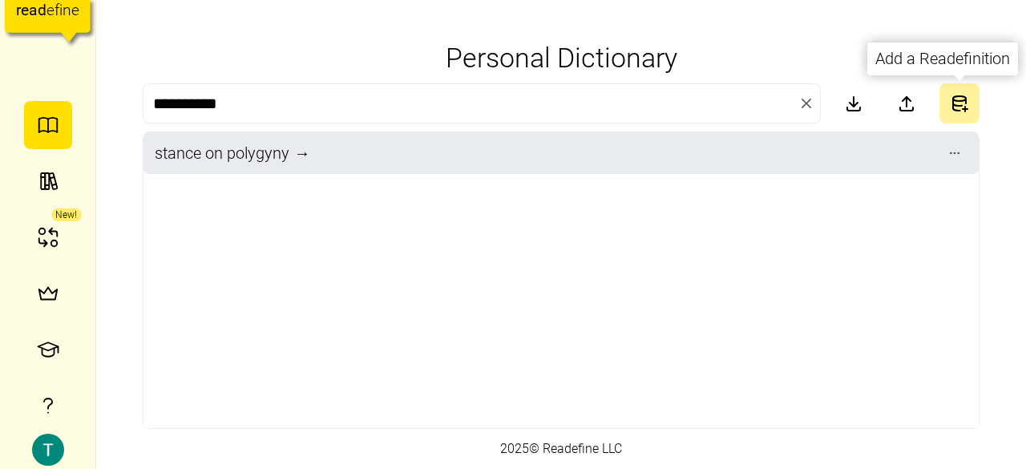
click at [961, 101] on icon "button" at bounding box center [959, 98] width 13 height 5
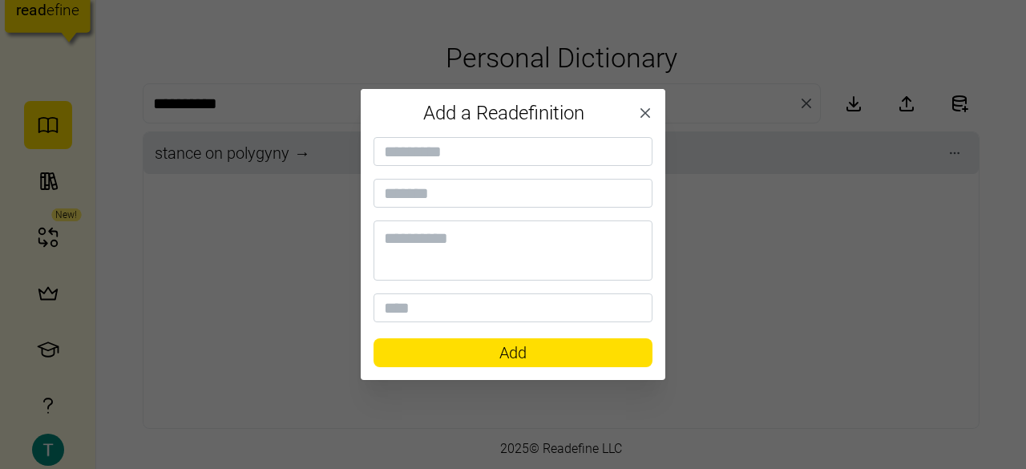
click at [429, 170] on div at bounding box center [512, 229] width 279 height 185
click at [427, 156] on input at bounding box center [512, 151] width 279 height 29
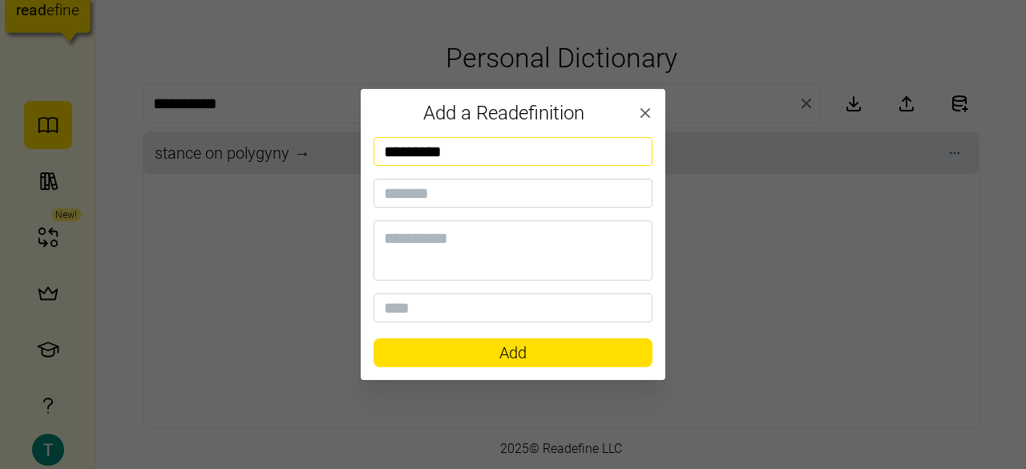
type input "*********"
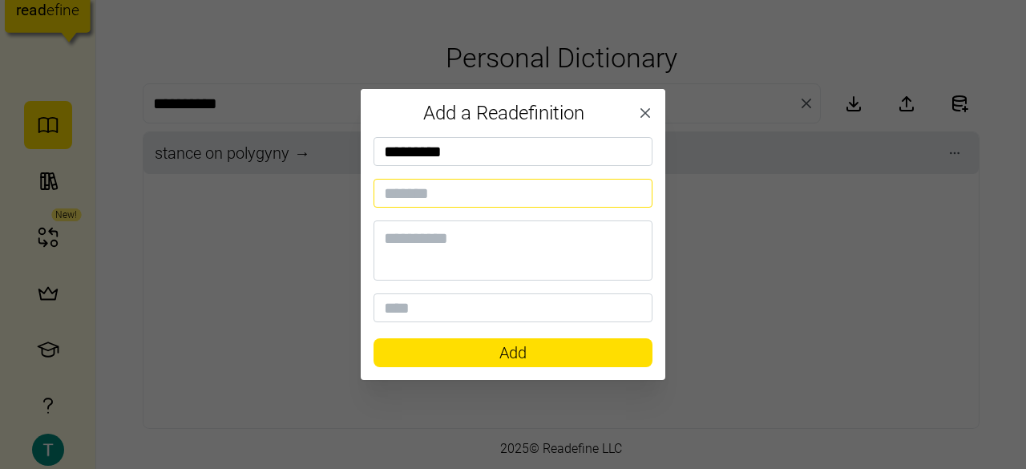
click at [421, 206] on input at bounding box center [512, 193] width 279 height 29
paste input "*"
type input "*"
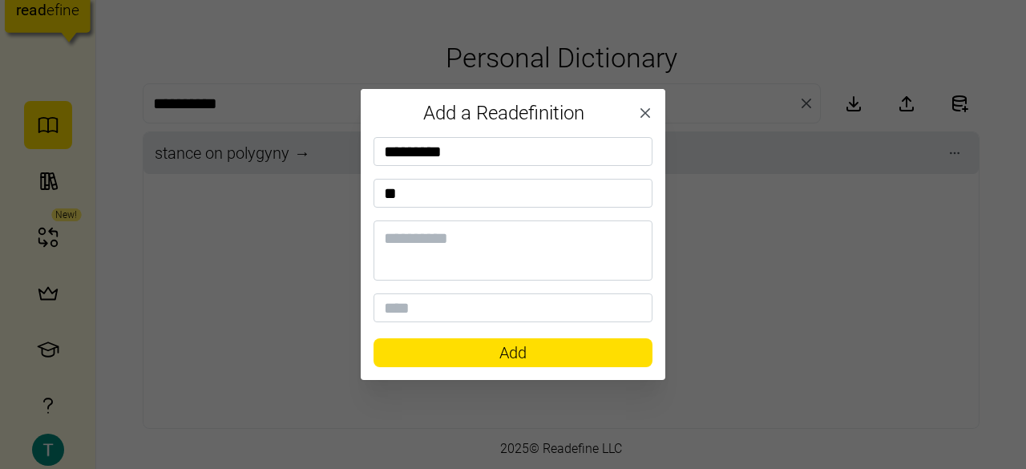
click at [463, 345] on span "Add" at bounding box center [513, 352] width 248 height 27
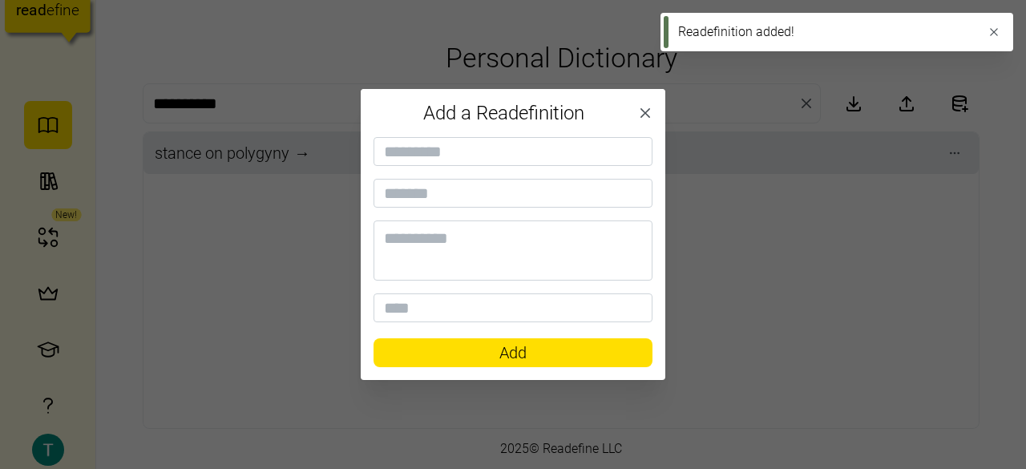
click at [272, 194] on div at bounding box center [513, 234] width 1026 height 469
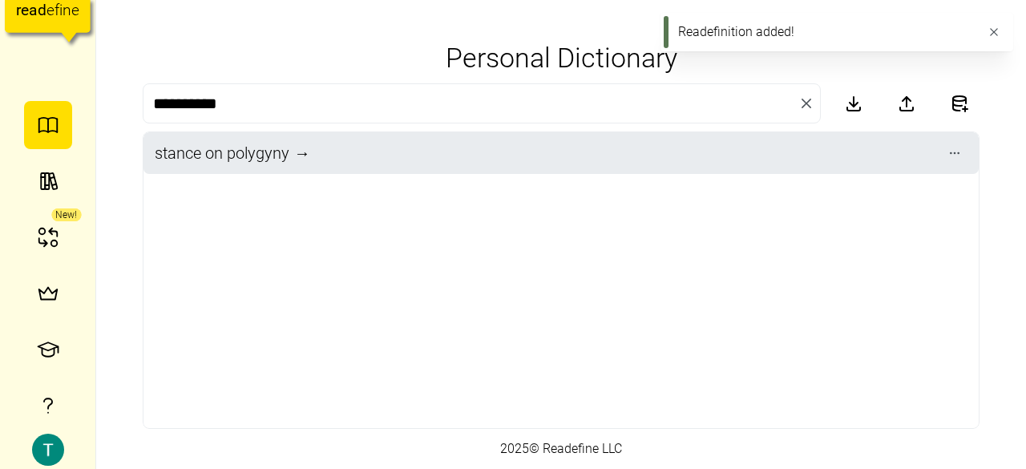
click at [942, 155] on div "stance on polygyny → ‎" at bounding box center [560, 153] width 835 height 42
click at [946, 155] on span "button" at bounding box center [954, 153] width 22 height 22
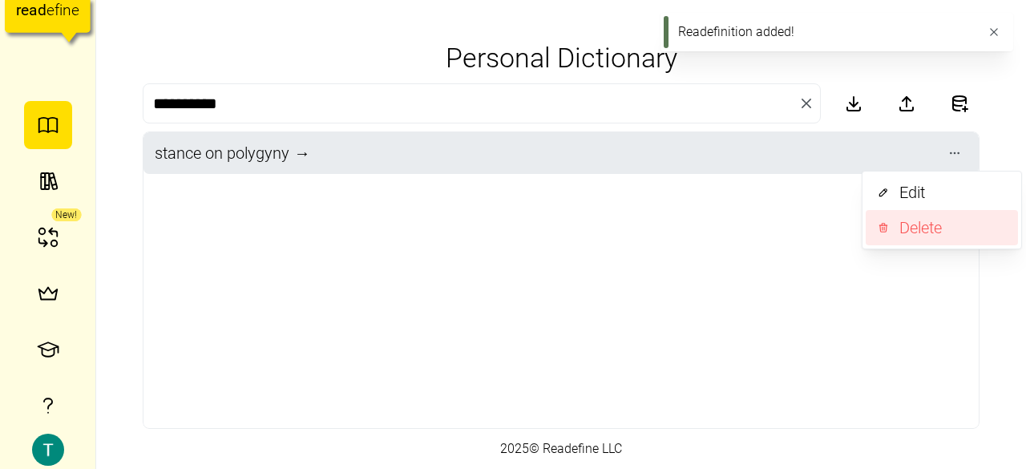
click at [906, 223] on div "Delete" at bounding box center [953, 228] width 109 height 25
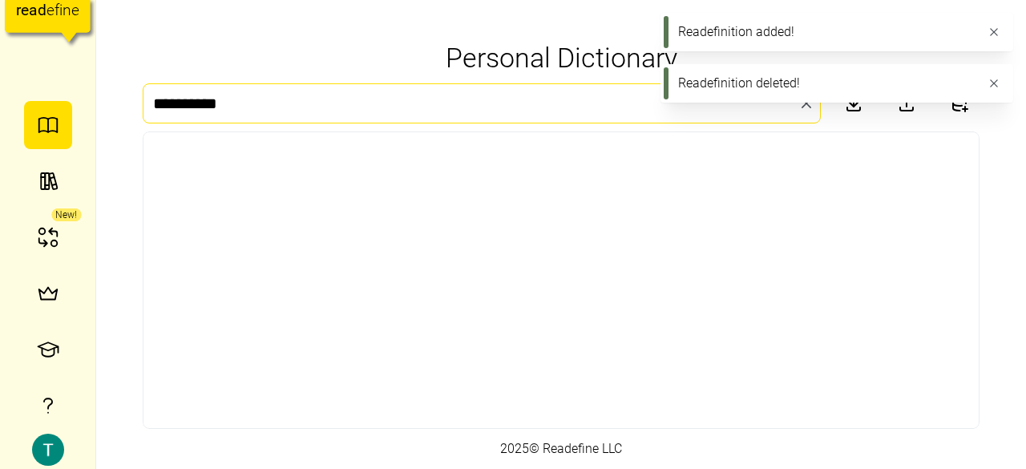
click at [570, 110] on input "*********" at bounding box center [482, 103] width 678 height 40
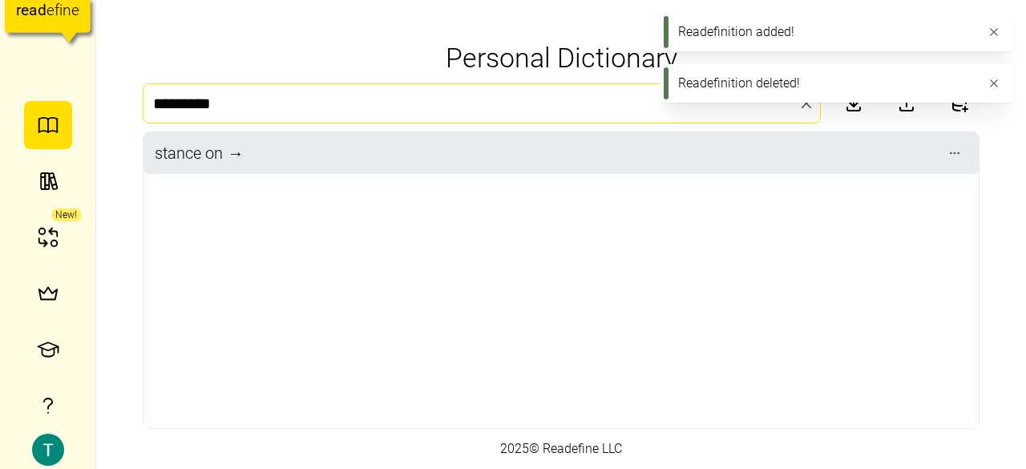
type input "******"
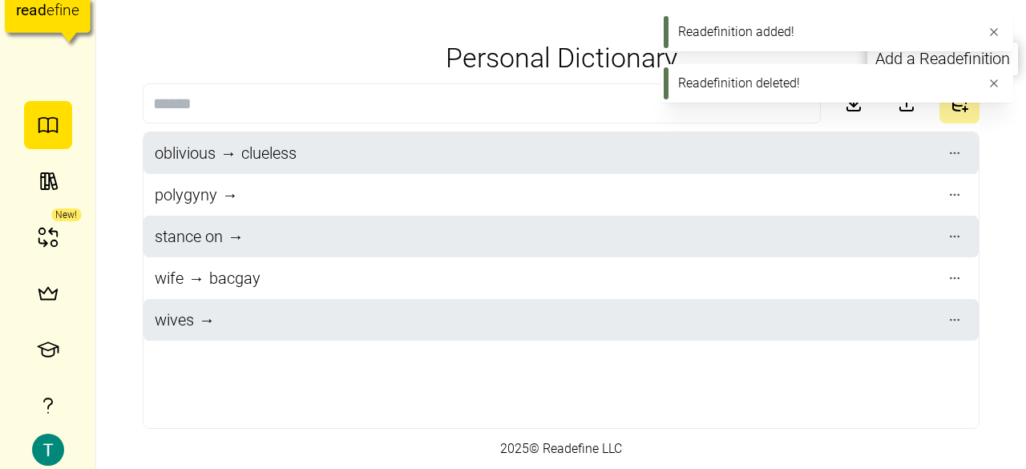
click at [944, 111] on button "button" at bounding box center [959, 103] width 40 height 40
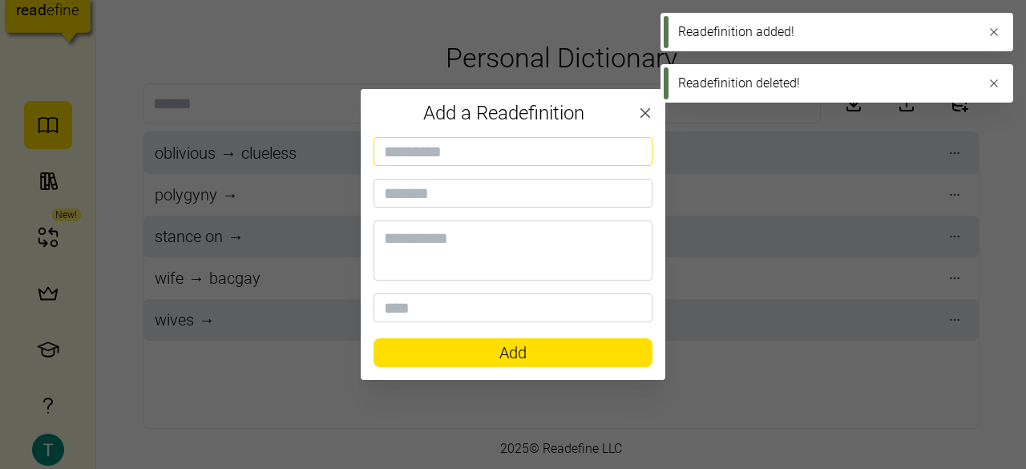
click at [473, 155] on input at bounding box center [512, 151] width 279 height 29
type input "********"
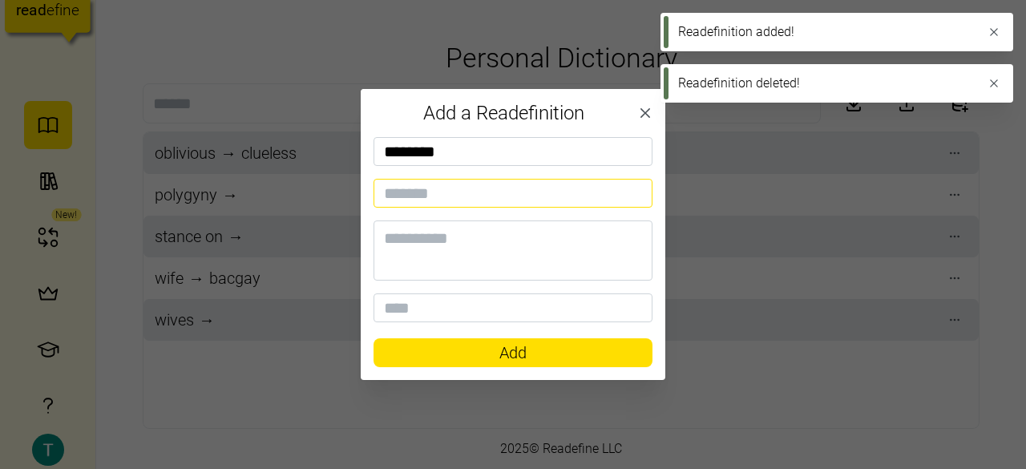
click at [419, 201] on input at bounding box center [512, 193] width 279 height 29
paste input "*"
type input "*"
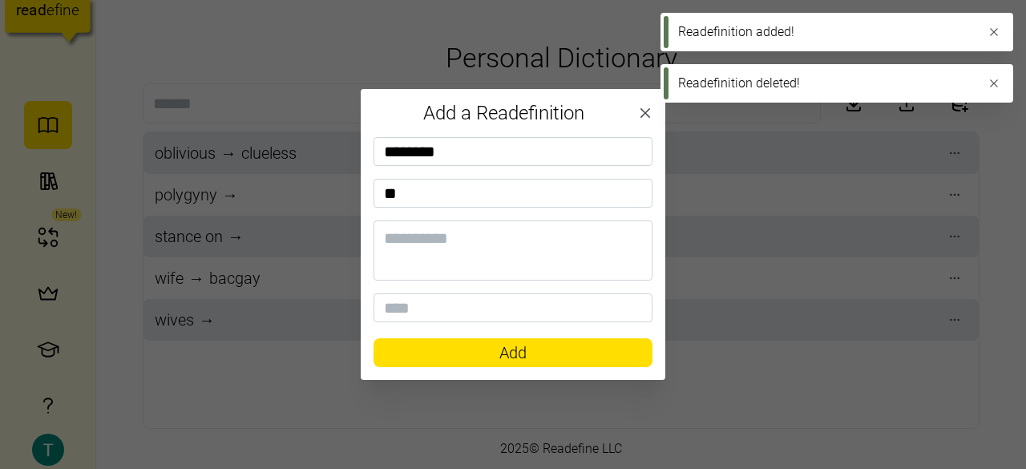
click at [435, 357] on span "Add" at bounding box center [513, 352] width 248 height 27
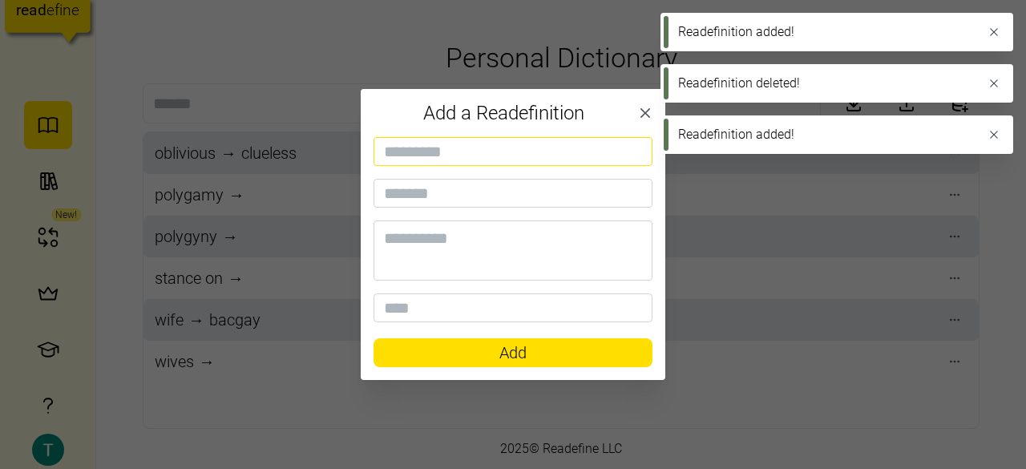
click at [455, 155] on input at bounding box center [512, 151] width 279 height 29
paste input "**********"
type input "**********"
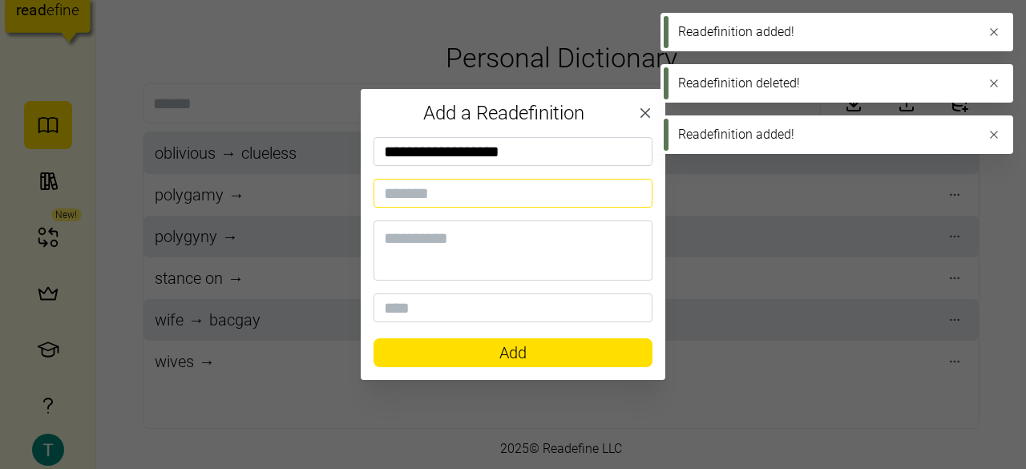
click at [415, 191] on input at bounding box center [512, 193] width 279 height 29
paste input "*"
type input "*"
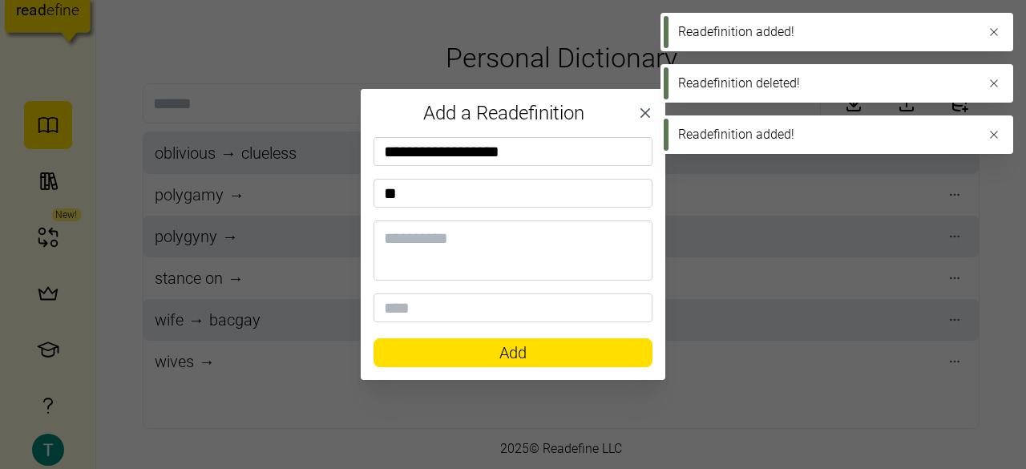
click at [453, 351] on span "Add" at bounding box center [513, 352] width 248 height 27
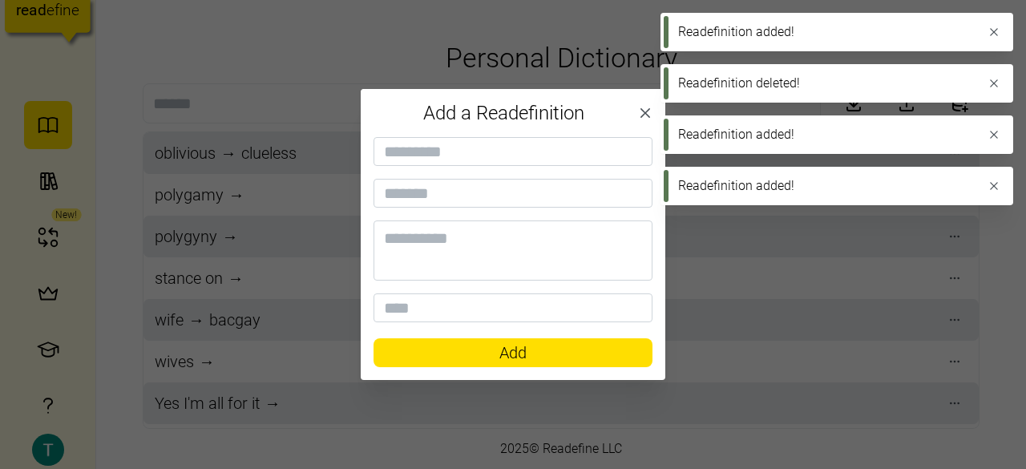
click at [641, 118] on icon "button" at bounding box center [645, 113] width 10 height 10
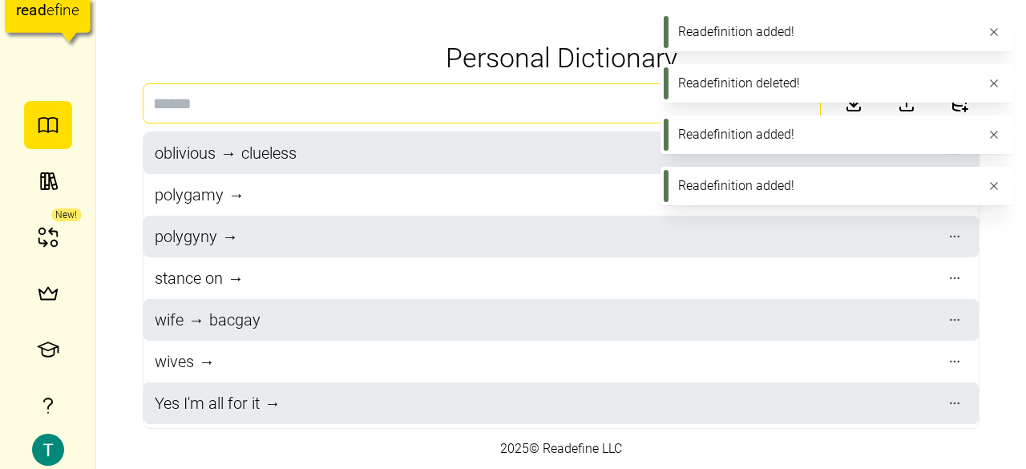
click at [457, 98] on input at bounding box center [482, 103] width 678 height 40
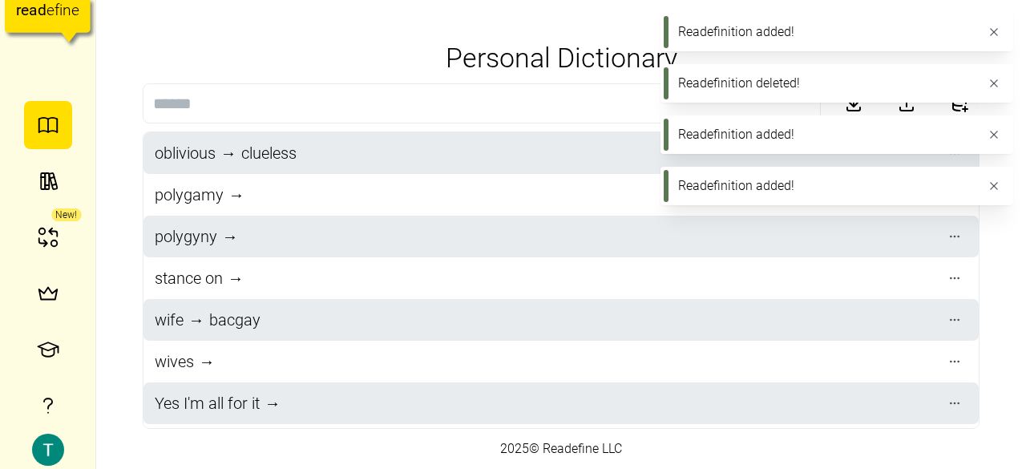
click at [328, 41] on div "Personal Dictionary oblivious → clueless polygamy → ‎ polygyny → ‎‎ stance on →…" at bounding box center [561, 234] width 836 height 389
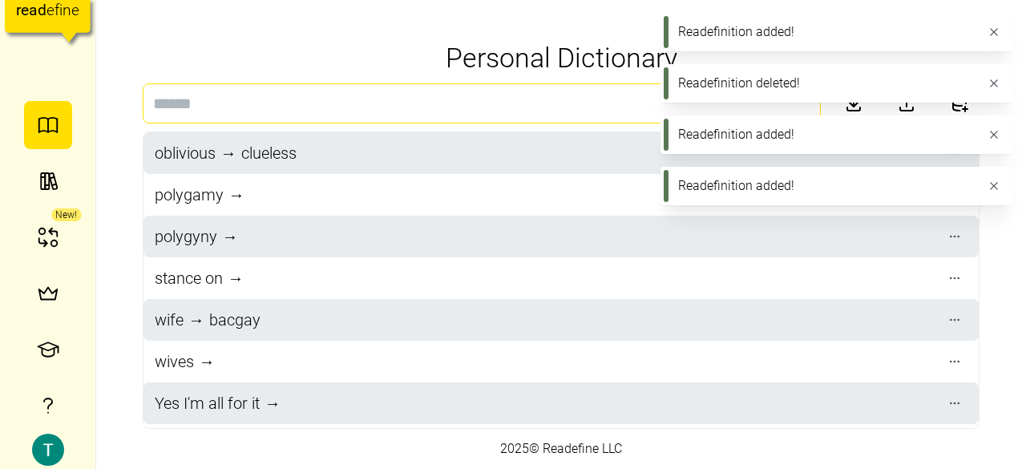
click at [383, 105] on input at bounding box center [482, 103] width 678 height 40
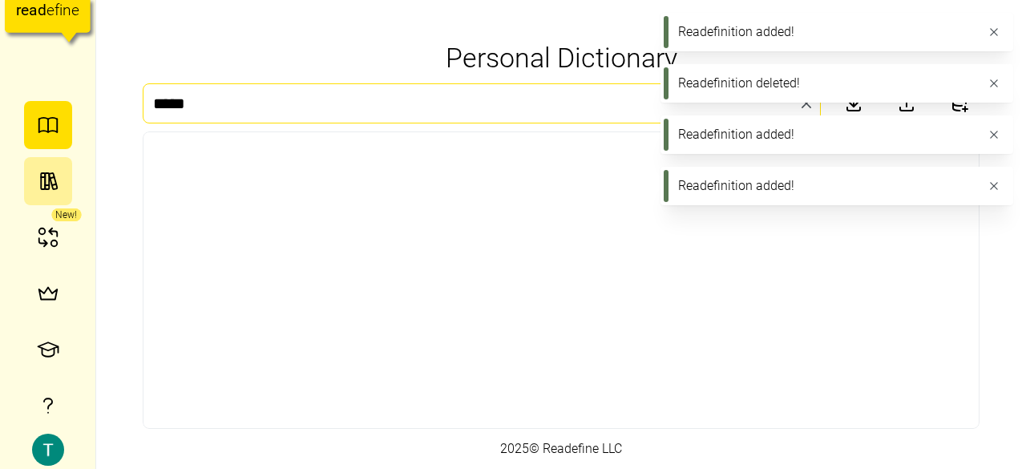
type input "*****"
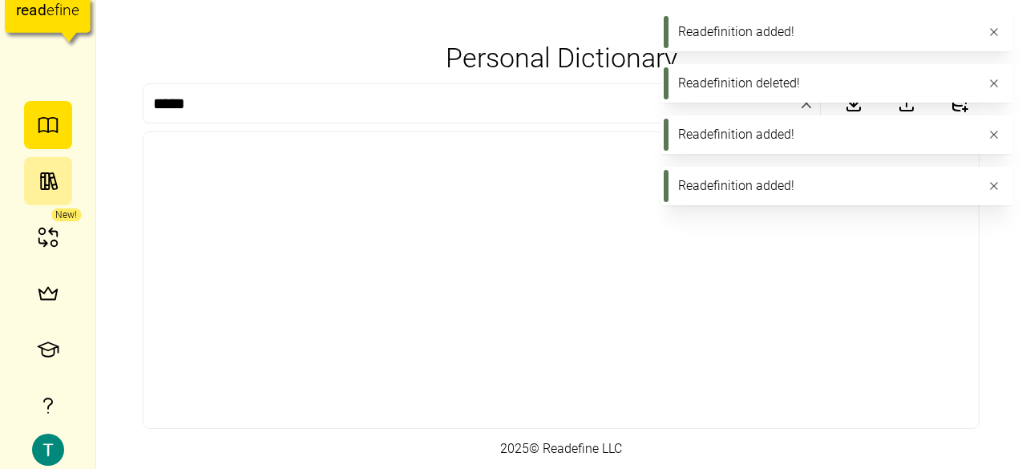
click at [41, 173] on icon "button" at bounding box center [48, 181] width 24 height 24
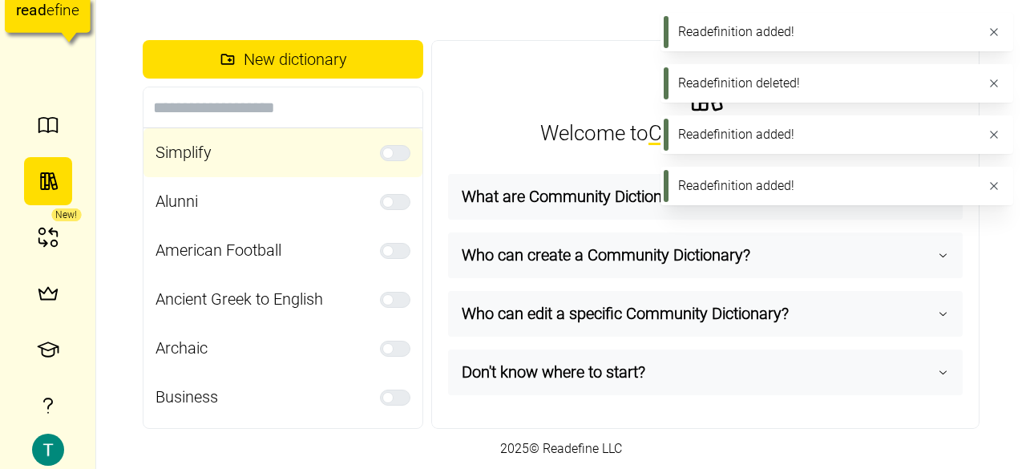
click at [365, 151] on div "Simplify" at bounding box center [282, 152] width 279 height 49
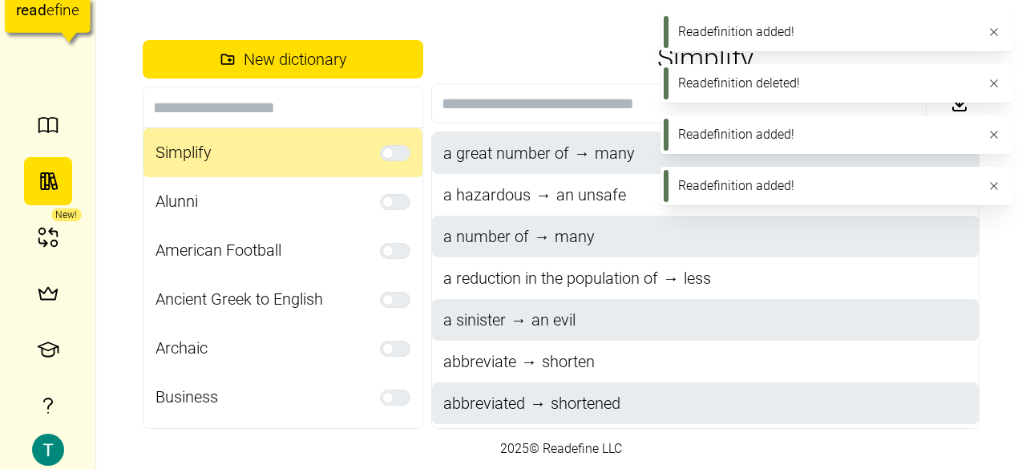
click at [396, 151] on div at bounding box center [395, 153] width 30 height 16
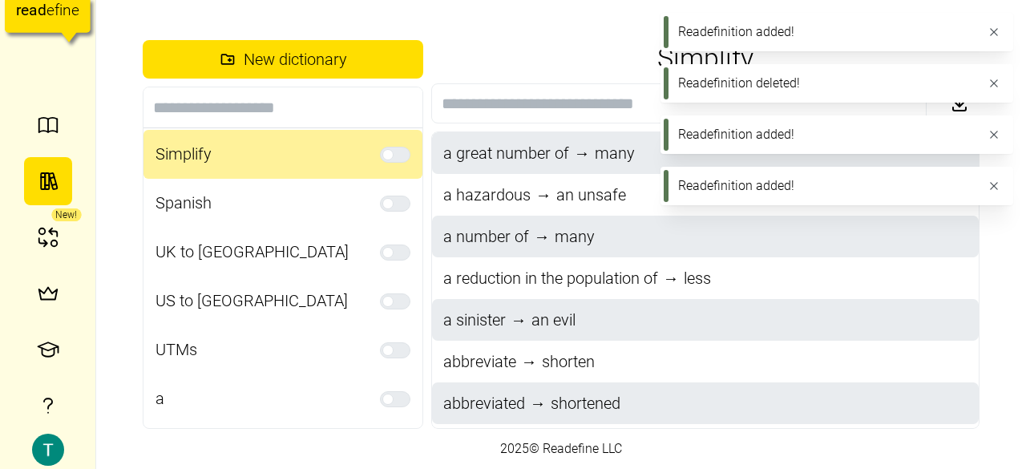
scroll to position [1173, 0]
click at [40, 127] on icon "button" at bounding box center [48, 125] width 24 height 24
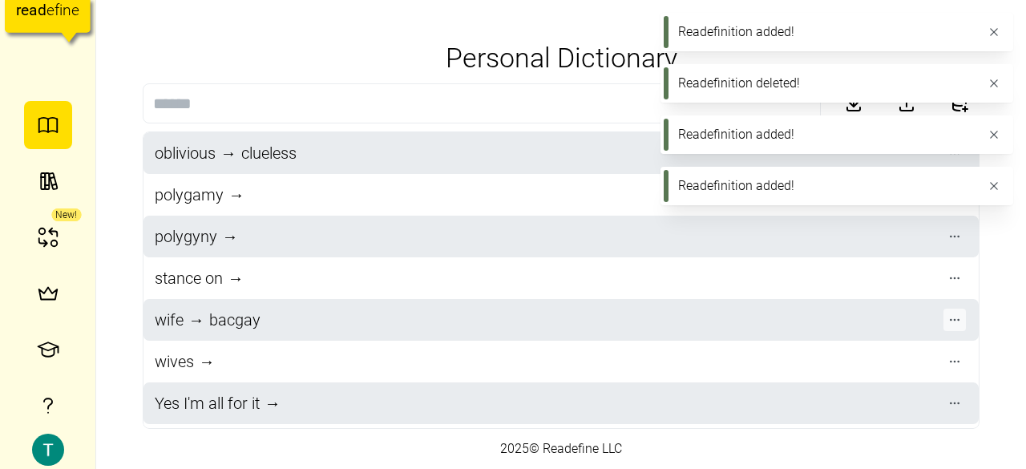
click at [950, 319] on icon "button" at bounding box center [954, 319] width 13 height 13
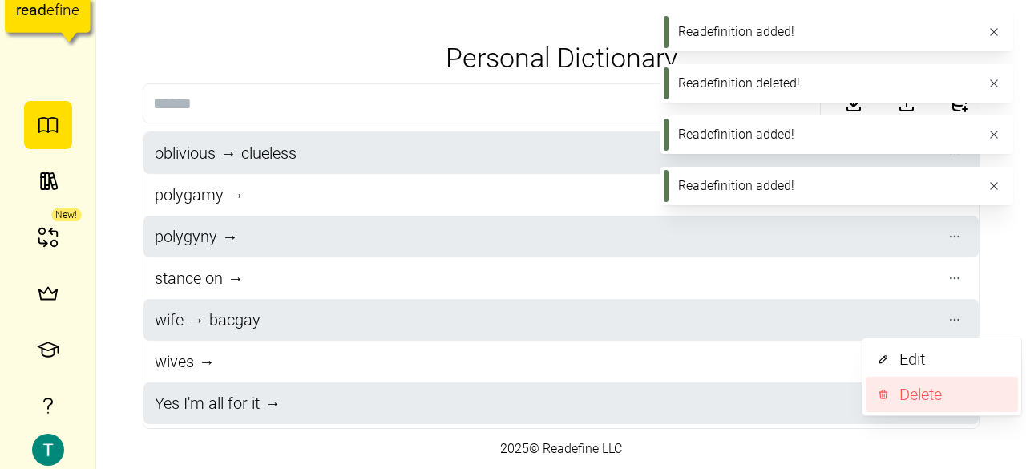
click at [889, 384] on button "Delete" at bounding box center [941, 394] width 152 height 35
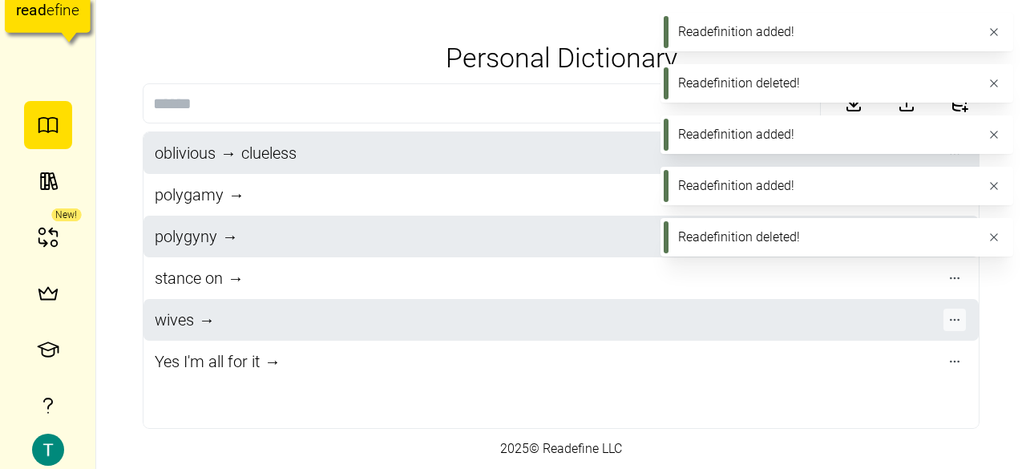
click at [953, 324] on icon "button" at bounding box center [954, 319] width 13 height 13
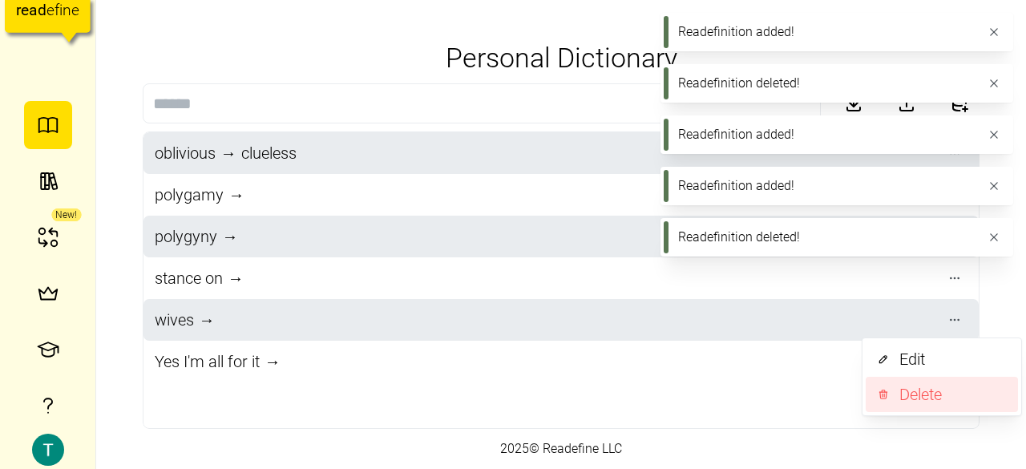
click at [889, 392] on div "button" at bounding box center [883, 394] width 16 height 16
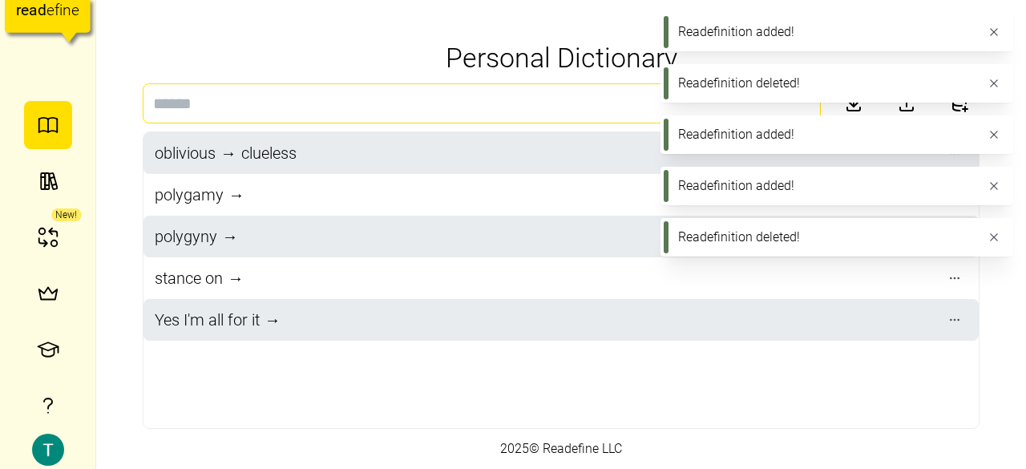
click at [405, 112] on input at bounding box center [482, 103] width 678 height 40
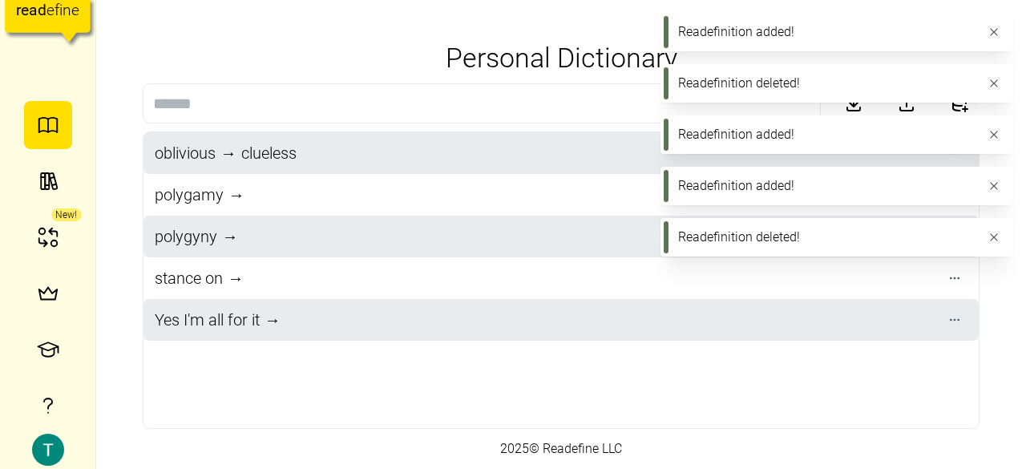
click at [998, 38] on icon "button" at bounding box center [993, 32] width 13 height 13
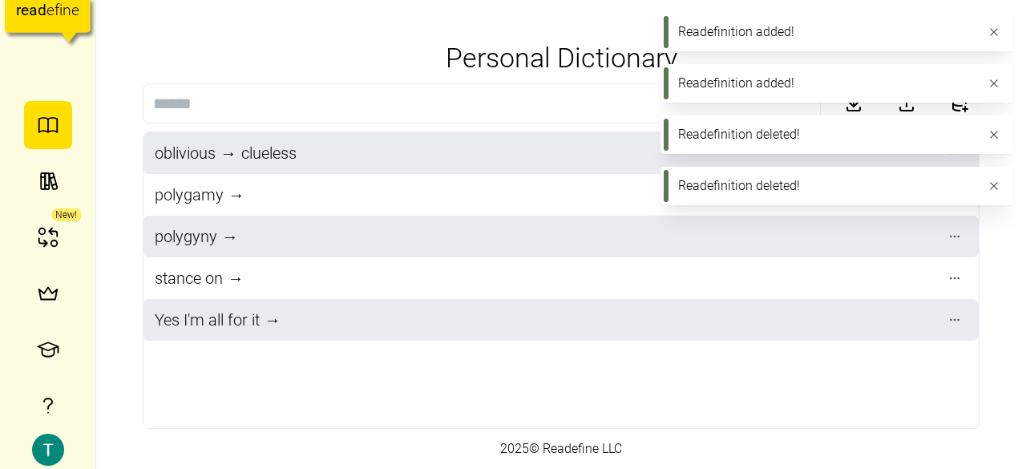
click at [998, 38] on icon "button" at bounding box center [993, 32] width 13 height 13
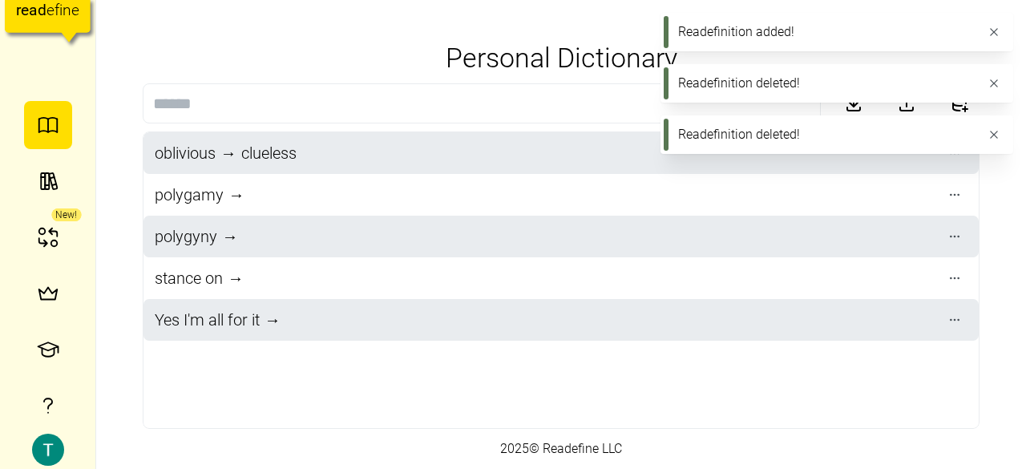
click at [998, 38] on icon "button" at bounding box center [993, 32] width 13 height 13
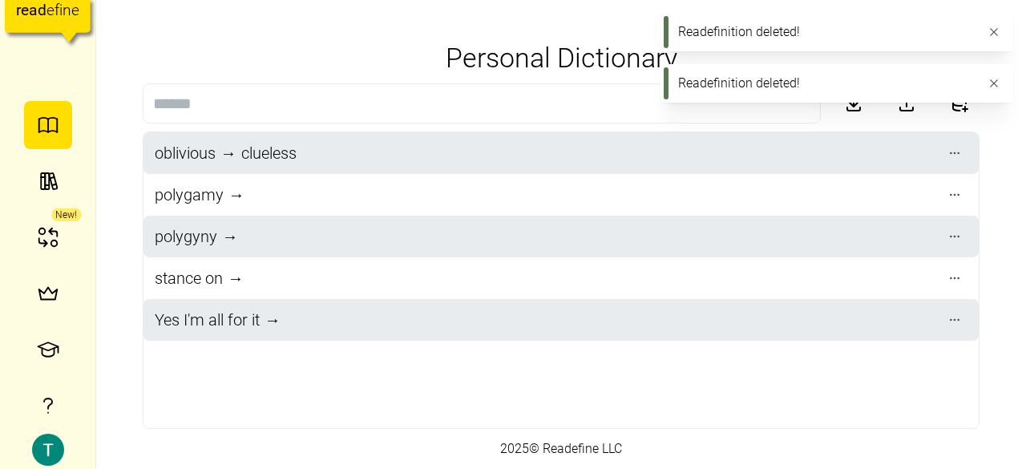
click at [998, 38] on icon "button" at bounding box center [993, 32] width 13 height 13
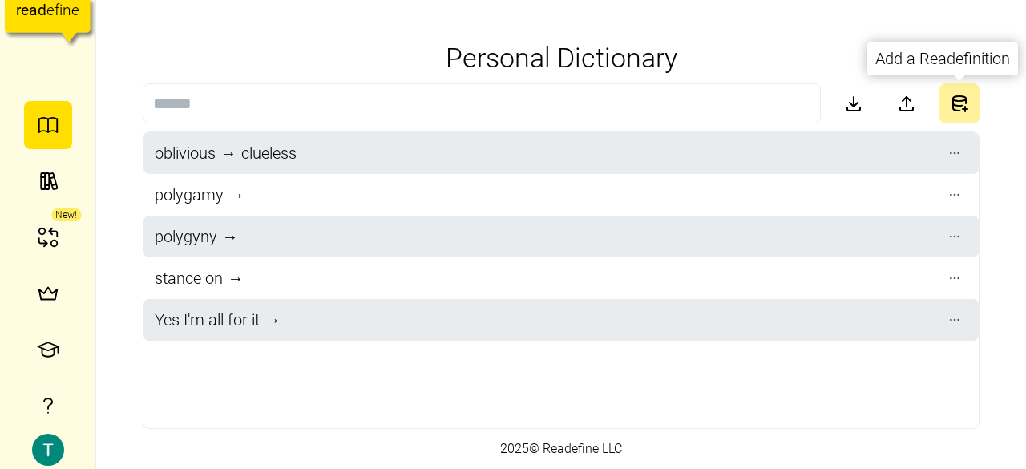
click at [947, 103] on button "button" at bounding box center [959, 103] width 40 height 40
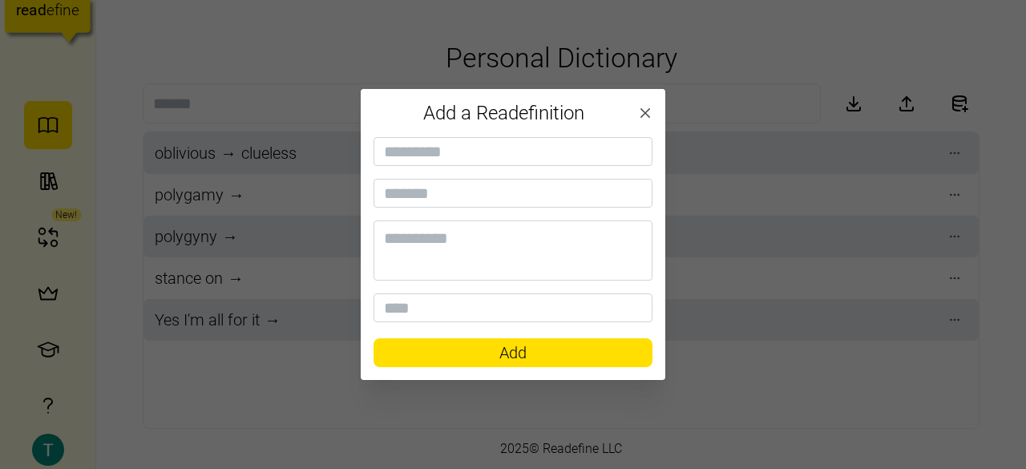
click at [427, 171] on div at bounding box center [512, 229] width 279 height 185
click at [426, 170] on div at bounding box center [512, 229] width 279 height 185
click at [420, 163] on input at bounding box center [512, 151] width 279 height 29
paste input "**********"
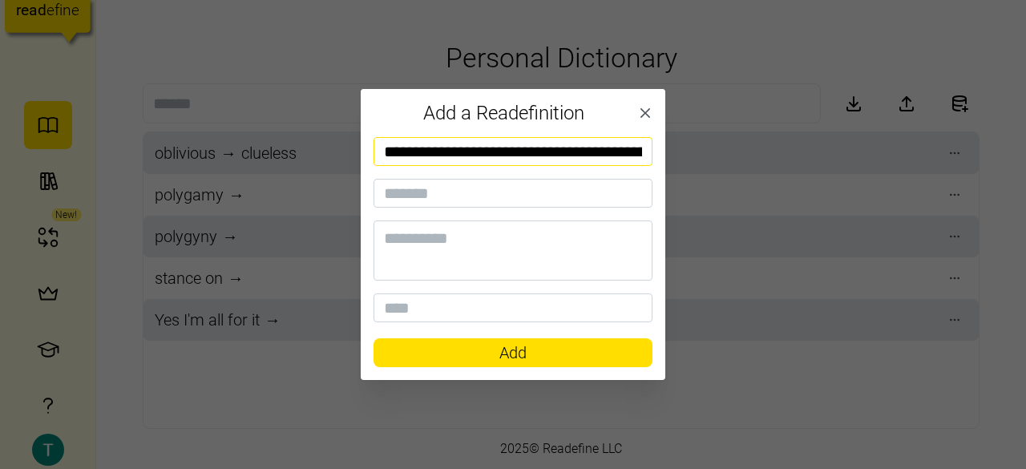
scroll to position [0, 2668]
type input "**********"
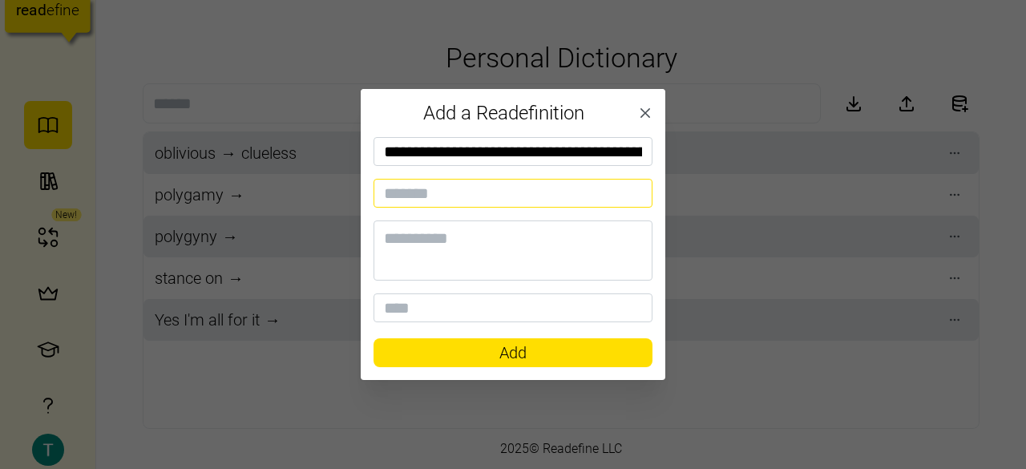
click at [471, 187] on input at bounding box center [512, 193] width 279 height 29
paste input "*"
type input "*"
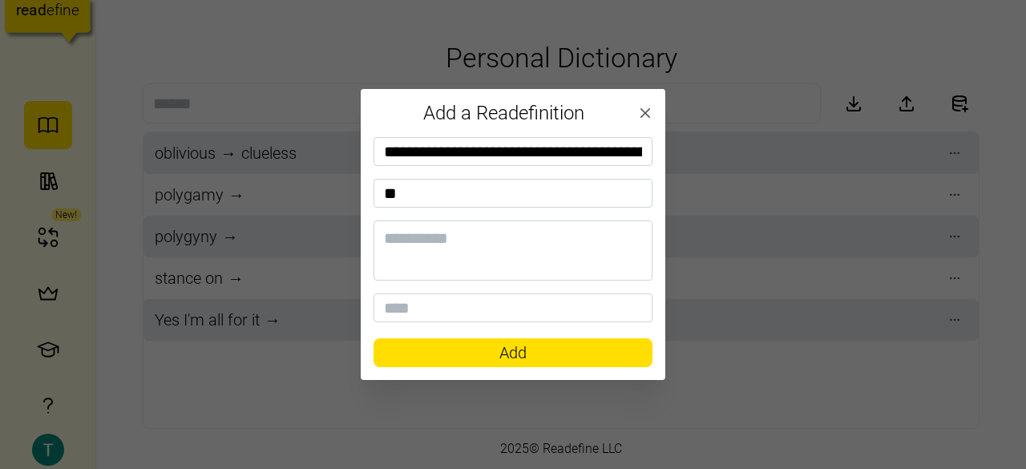
click at [471, 369] on div "**********" at bounding box center [513, 258] width 304 height 243
click at [447, 353] on span "Add" at bounding box center [513, 352] width 248 height 27
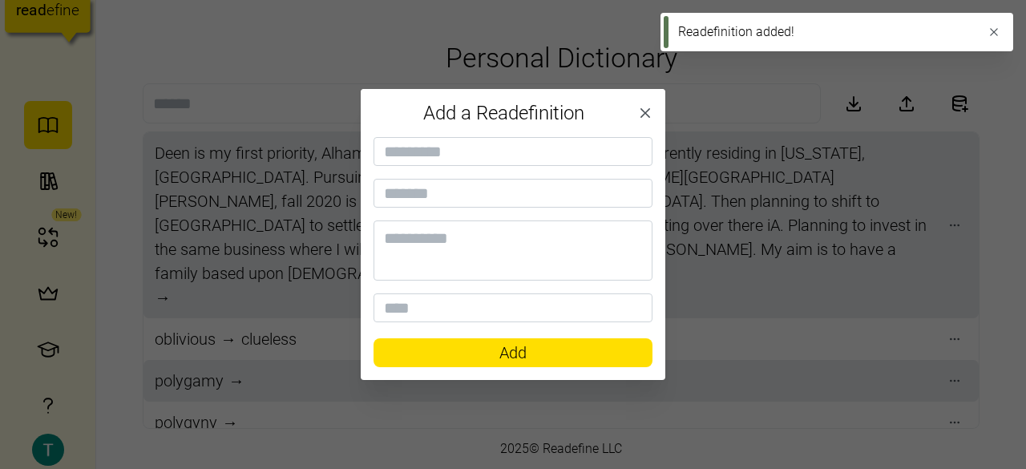
click at [651, 116] on icon "button" at bounding box center [645, 113] width 16 height 16
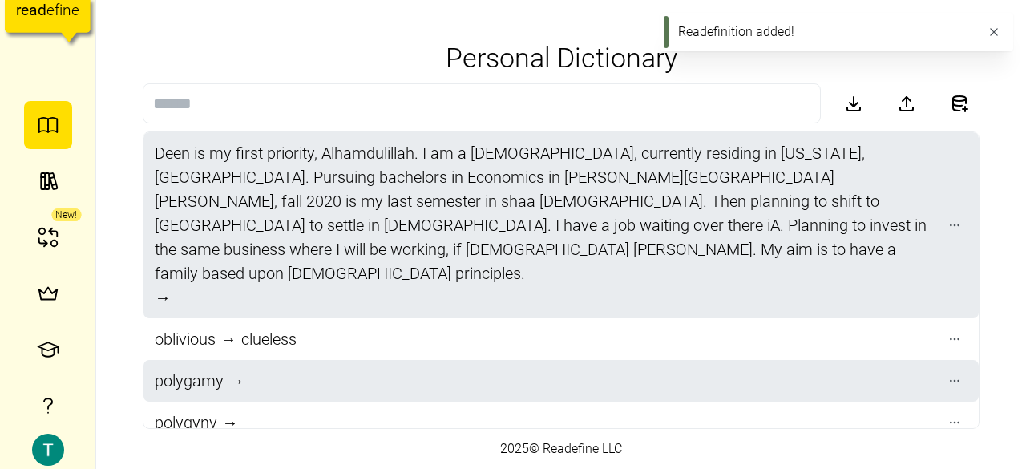
scroll to position [50, 0]
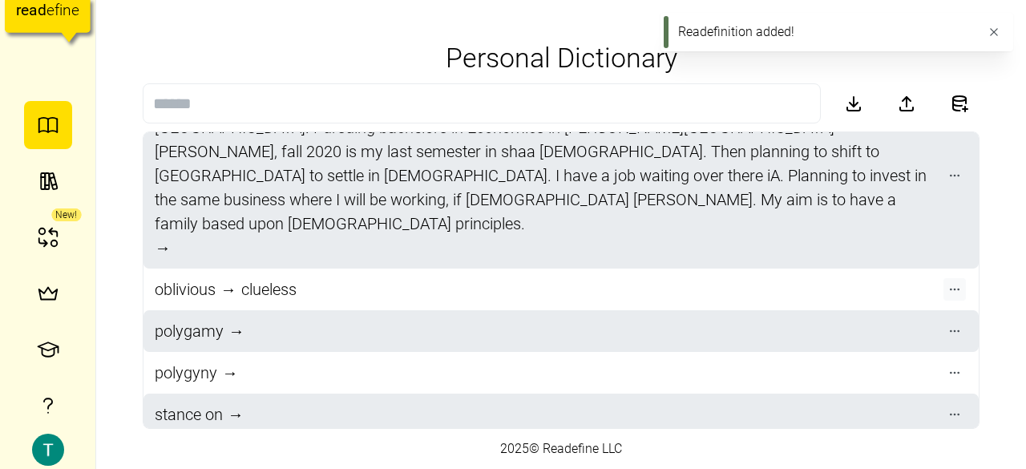
click at [948, 283] on icon "button" at bounding box center [954, 289] width 13 height 13
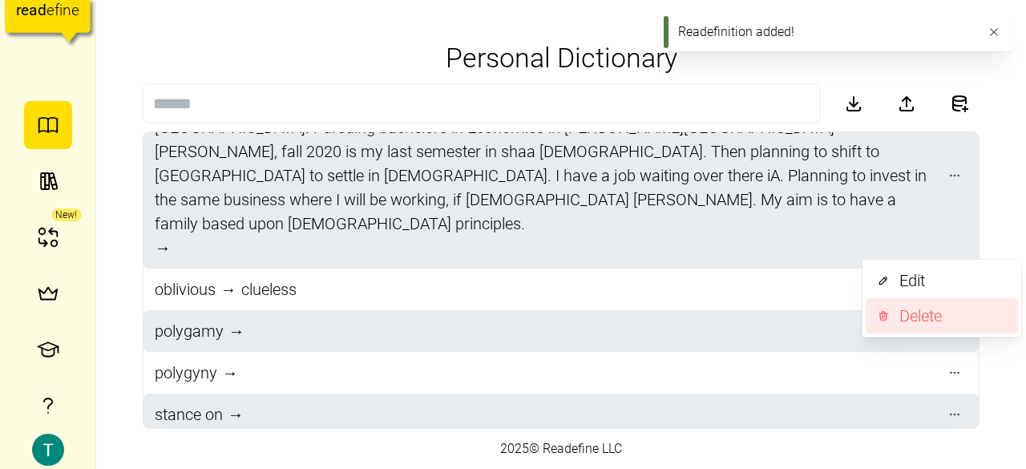
click at [904, 310] on div "Delete" at bounding box center [953, 316] width 109 height 25
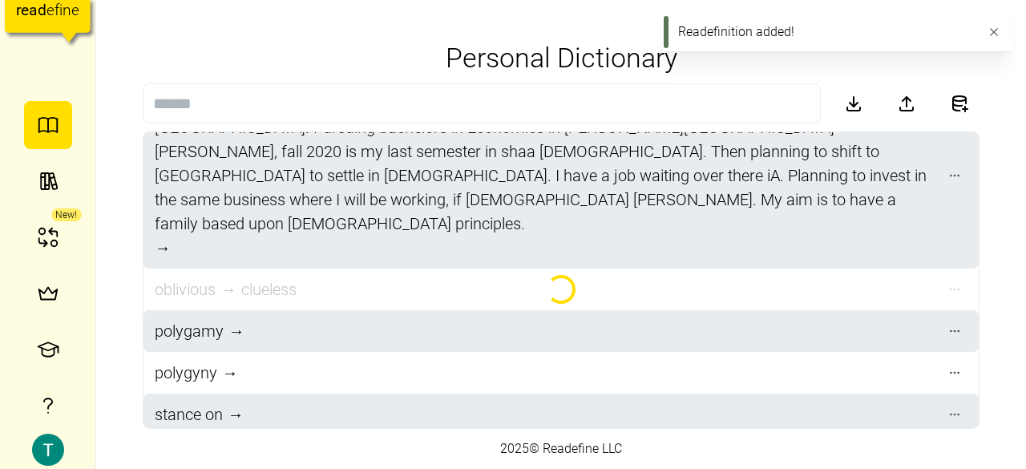
scroll to position [8, 0]
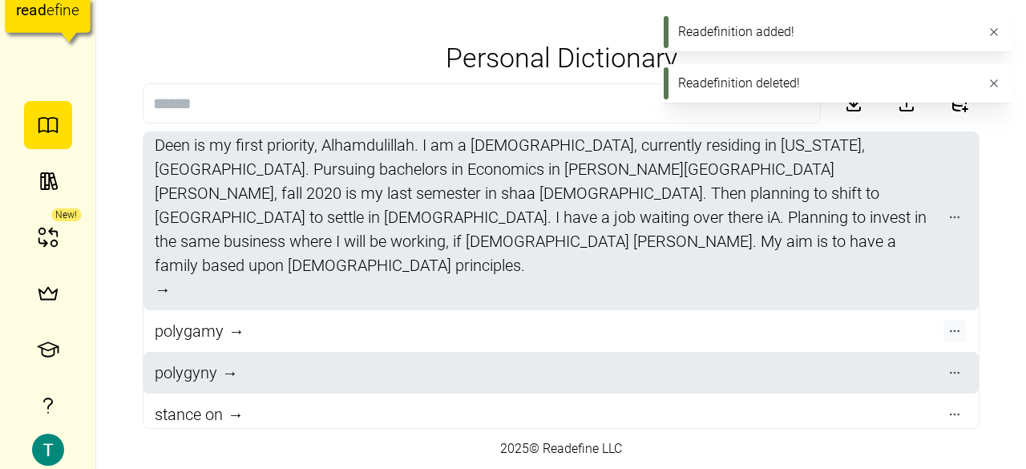
click at [948, 324] on icon "button" at bounding box center [954, 330] width 13 height 13
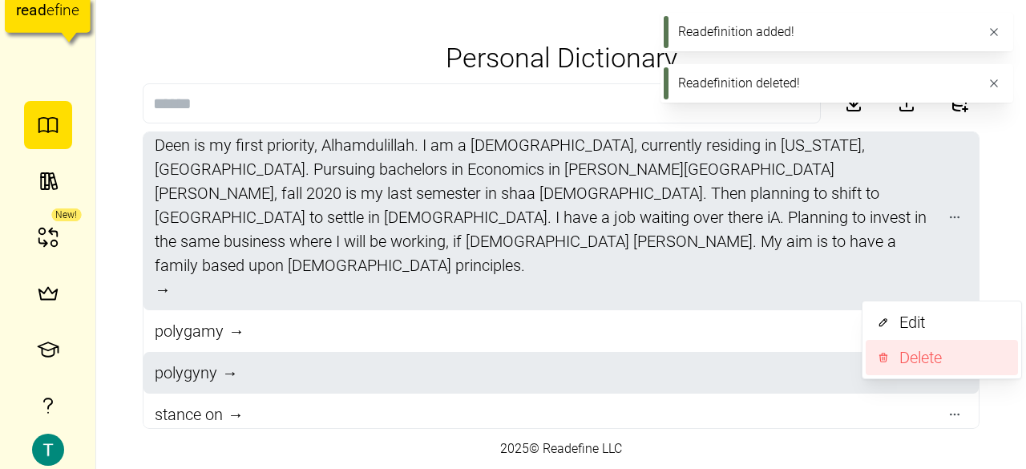
click at [893, 355] on button "Delete" at bounding box center [941, 357] width 152 height 35
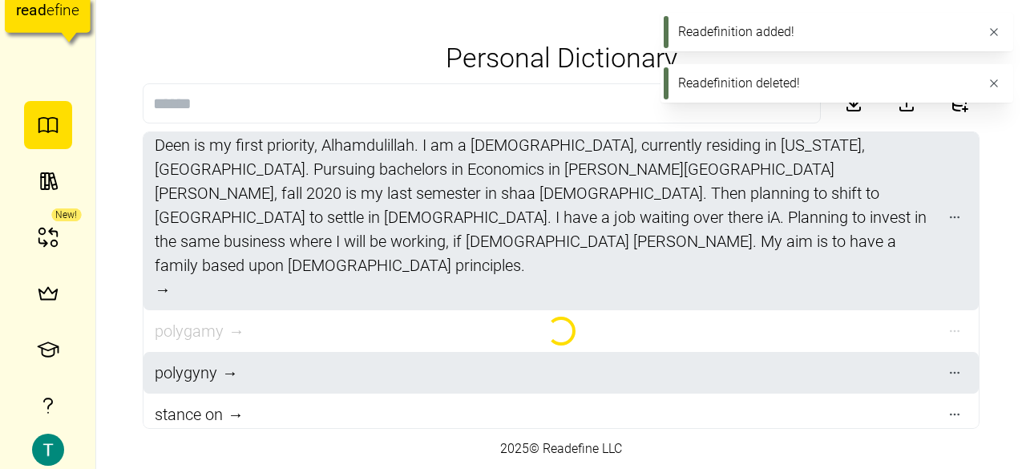
scroll to position [0, 0]
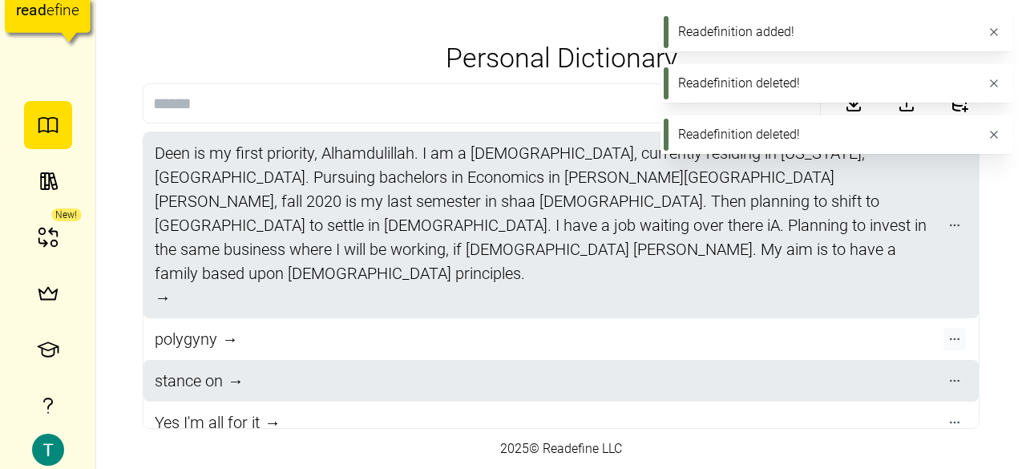
click at [950, 332] on icon "button" at bounding box center [954, 338] width 13 height 13
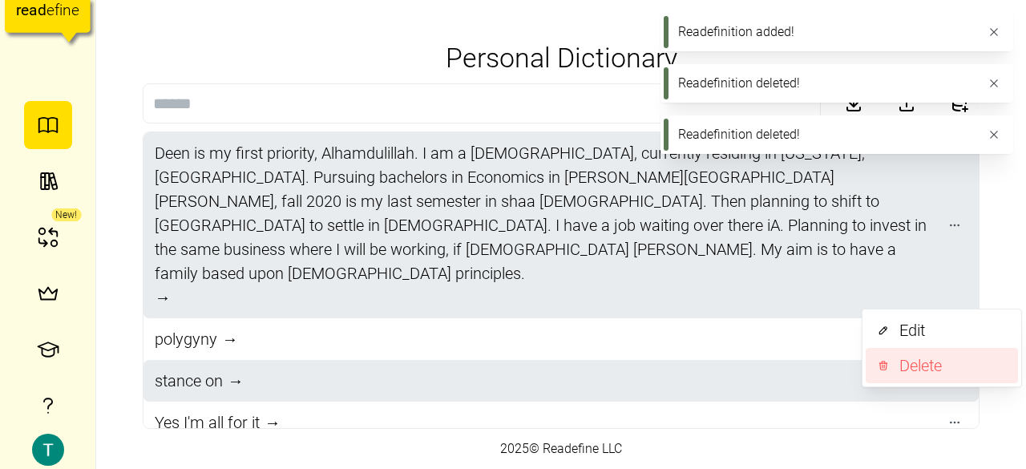
click at [928, 370] on div "Delete" at bounding box center [953, 365] width 109 height 25
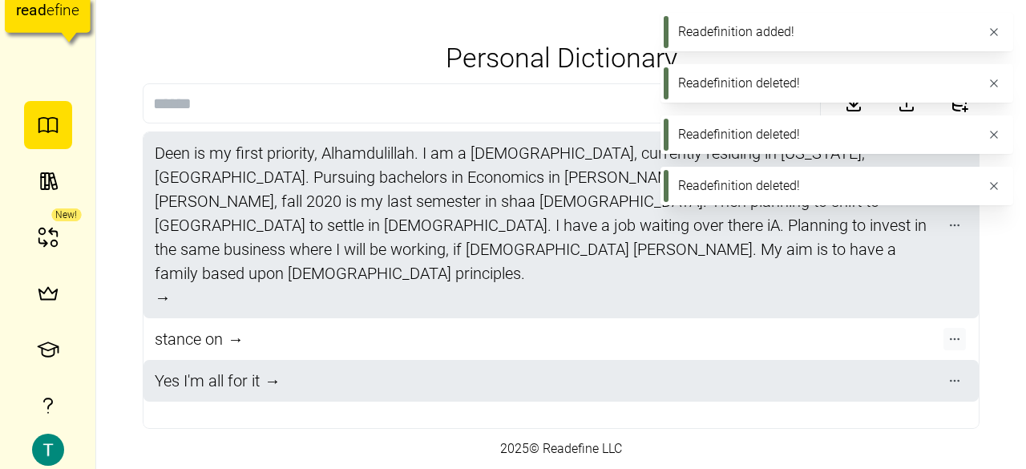
click at [957, 332] on icon "button" at bounding box center [954, 338] width 13 height 13
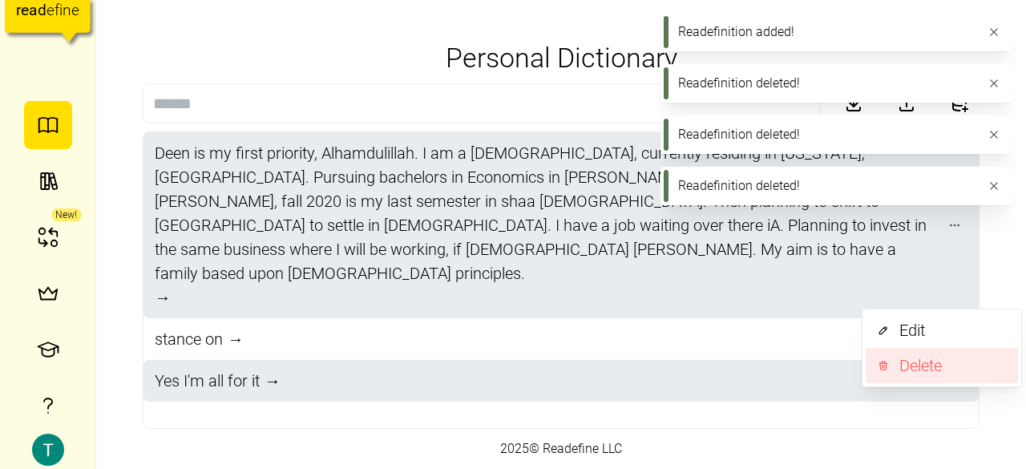
click at [923, 357] on div "Delete" at bounding box center [953, 365] width 109 height 25
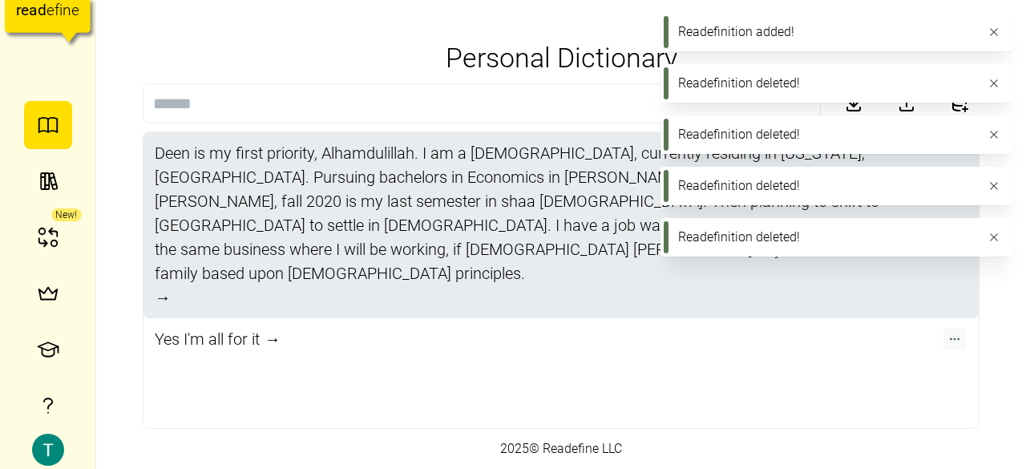
click at [957, 332] on icon "button" at bounding box center [954, 338] width 13 height 13
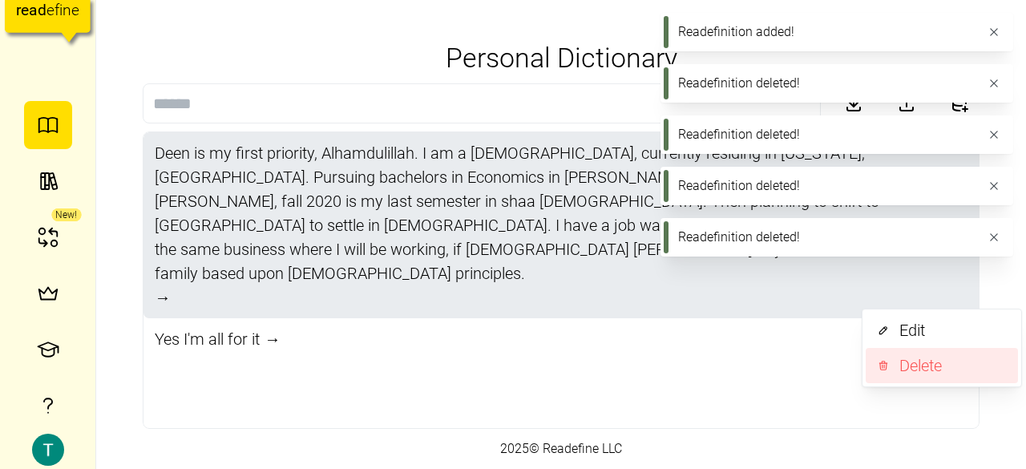
click at [917, 365] on div "Delete" at bounding box center [953, 365] width 109 height 25
